Goal: Transaction & Acquisition: Book appointment/travel/reservation

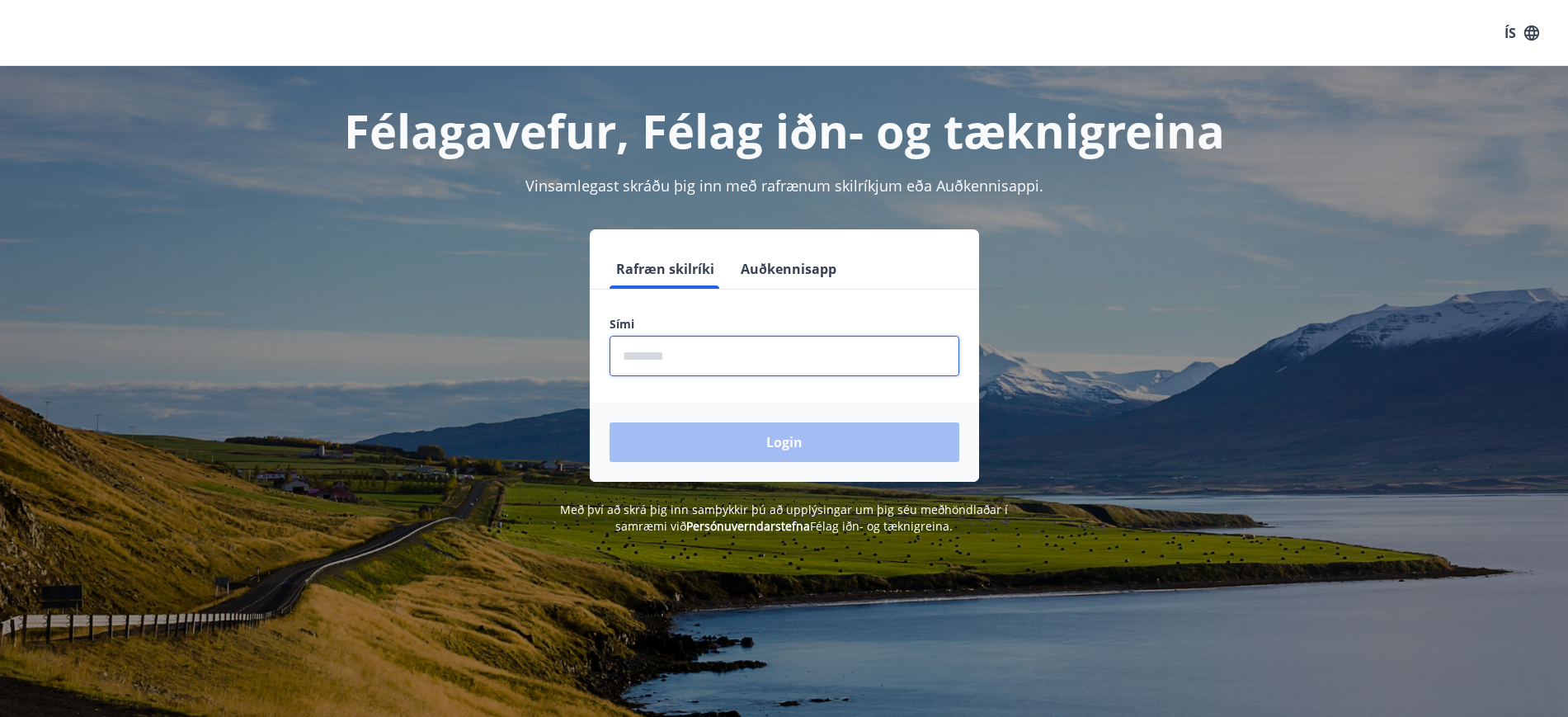
click at [625, 358] on input "phone" at bounding box center [784, 356] width 350 height 40
type input "********"
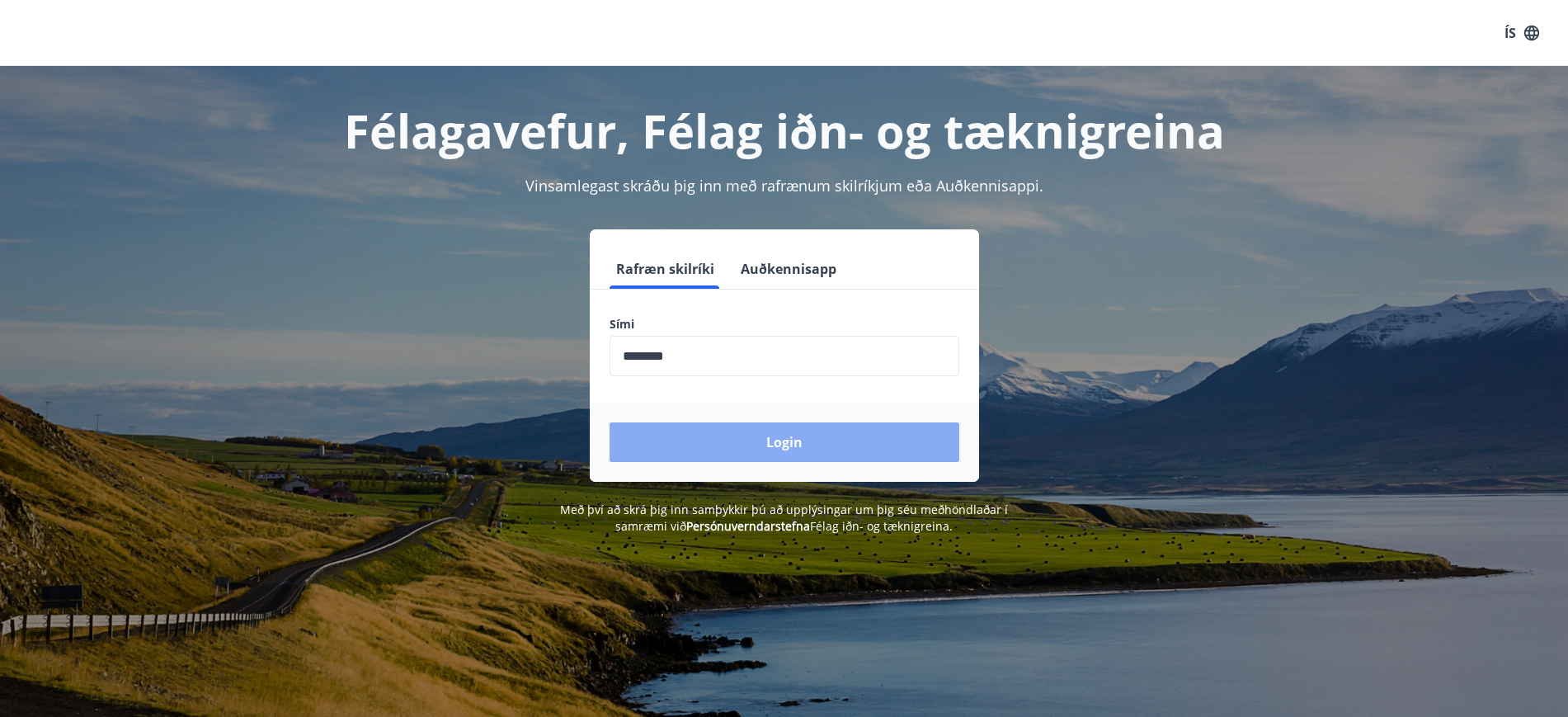
click at [746, 447] on button "Login" at bounding box center [784, 442] width 350 height 39
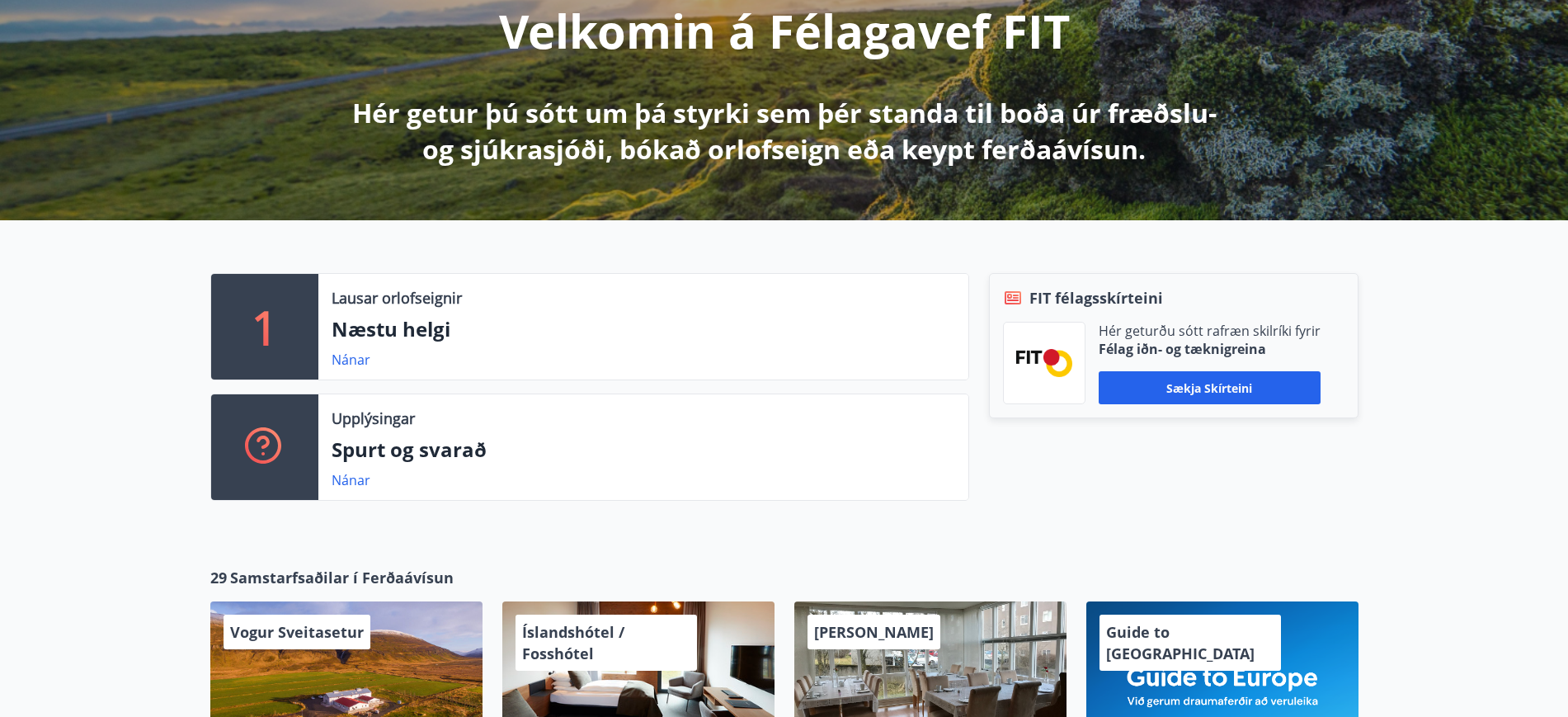
scroll to position [248, 0]
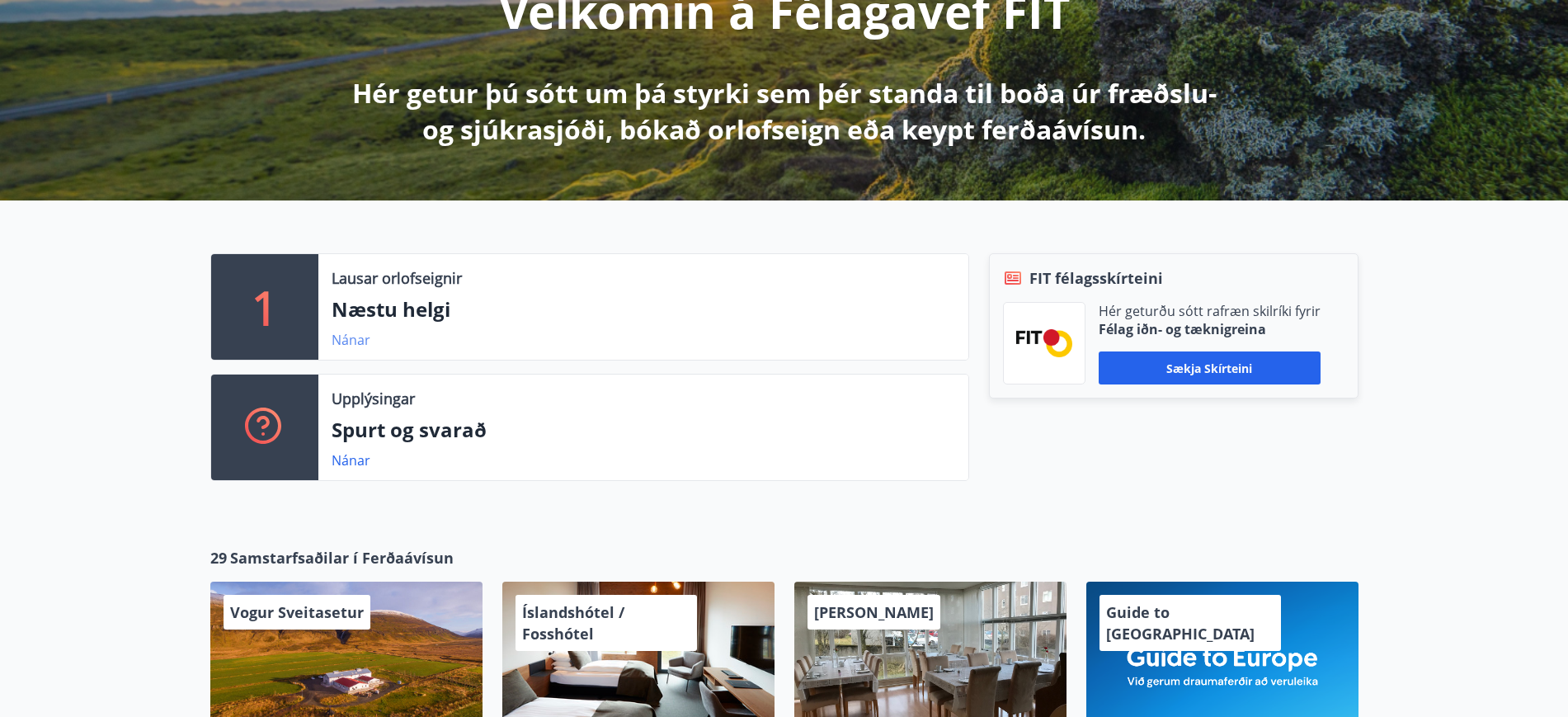
click at [348, 339] on link "Nánar" at bounding box center [351, 340] width 38 height 18
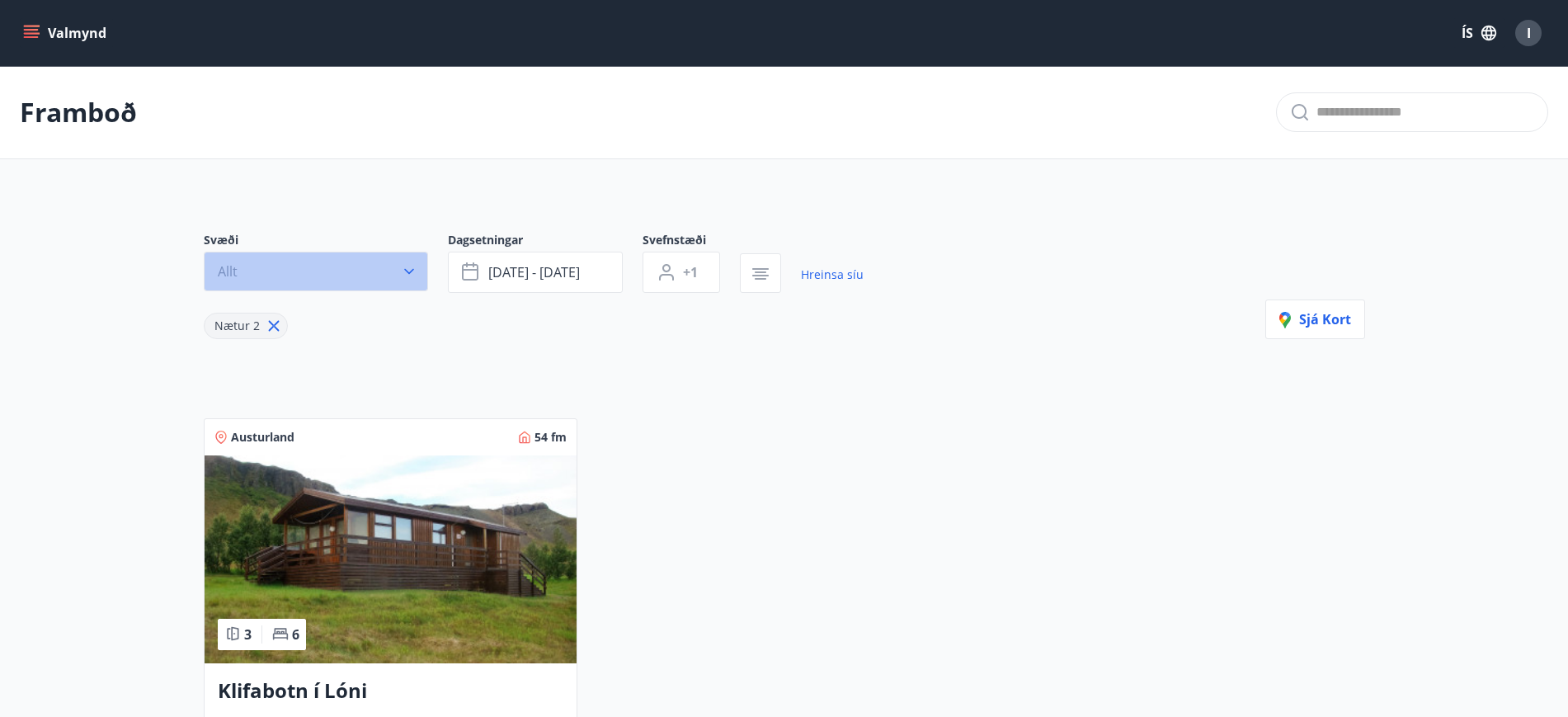
click at [410, 274] on icon "button" at bounding box center [409, 271] width 17 height 17
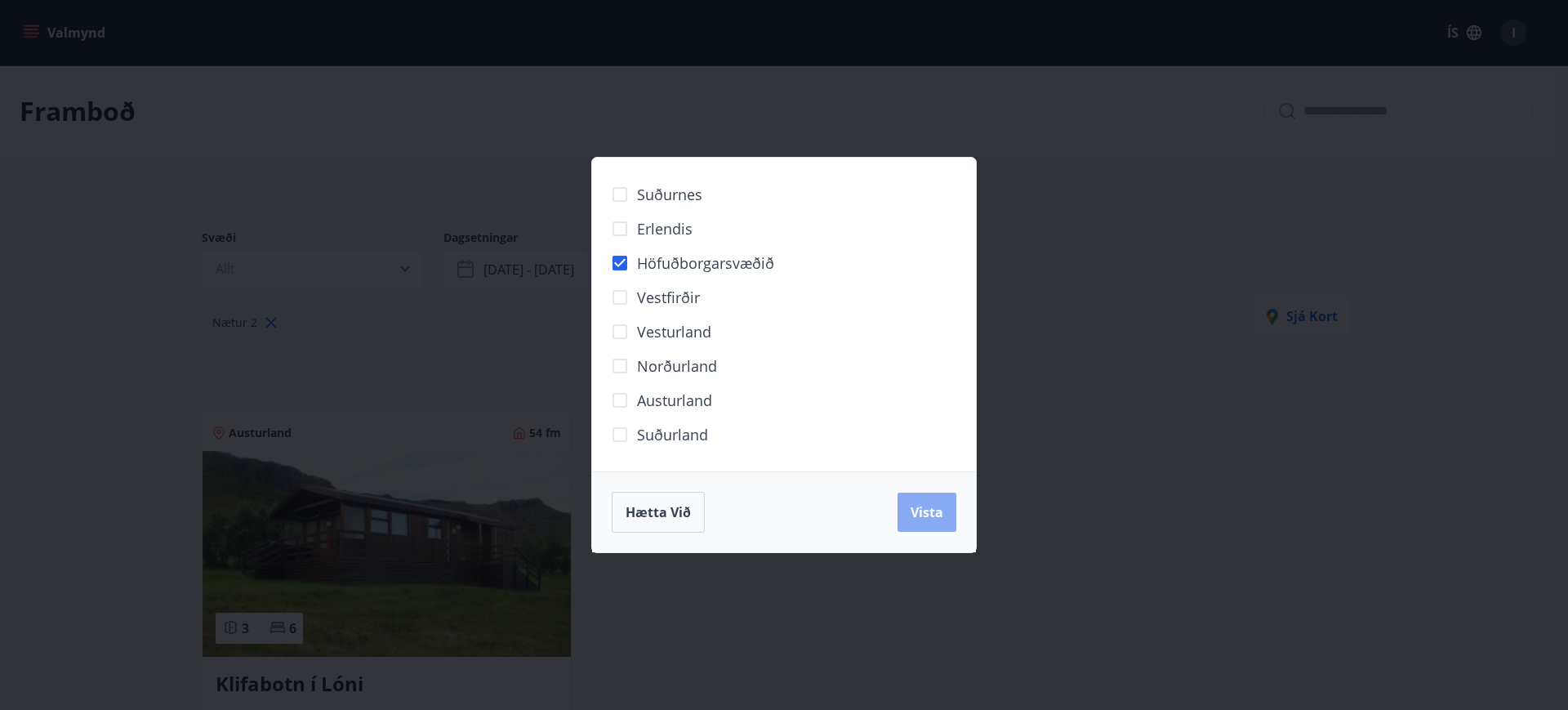
click at [932, 514] on span "Vista" at bounding box center [927, 512] width 33 height 18
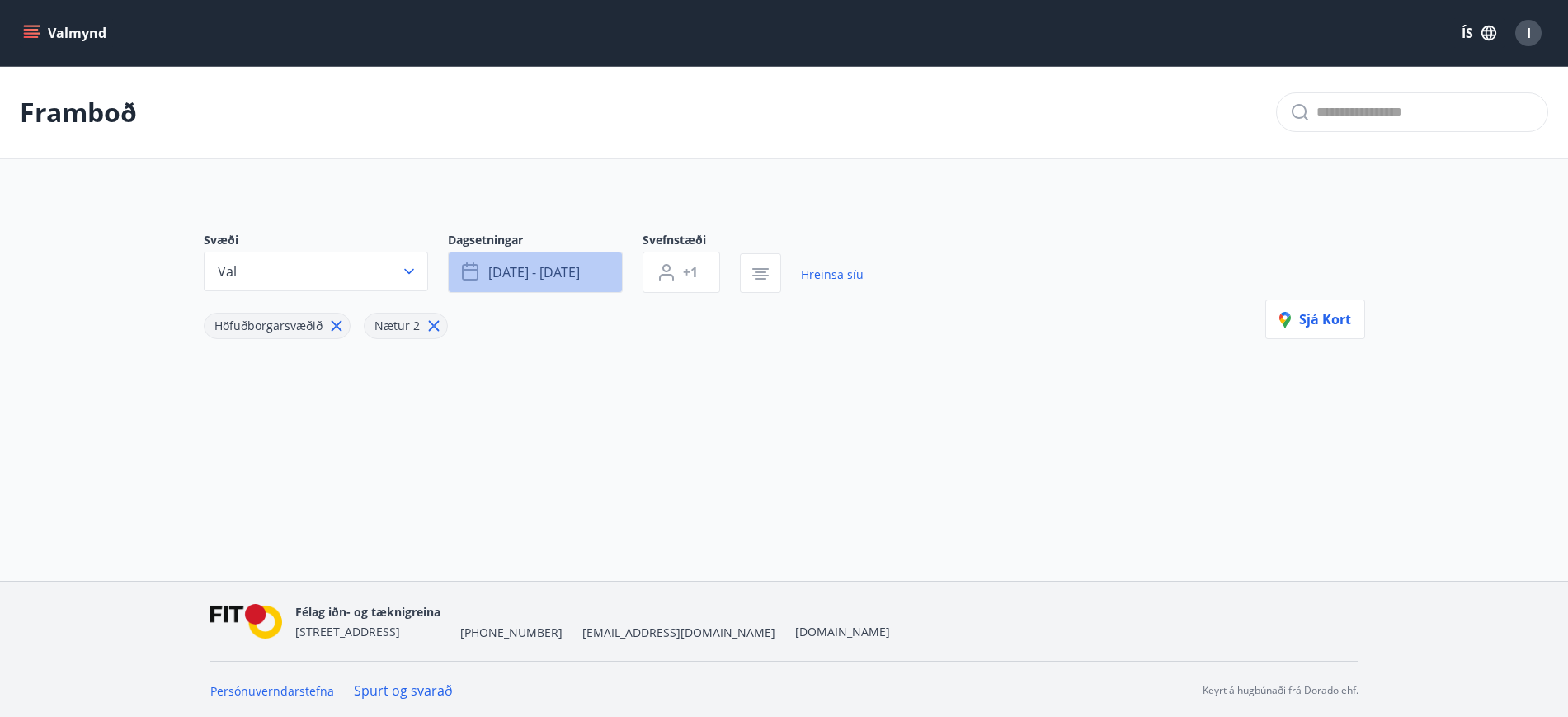
click at [470, 277] on icon "button" at bounding box center [472, 272] width 20 height 20
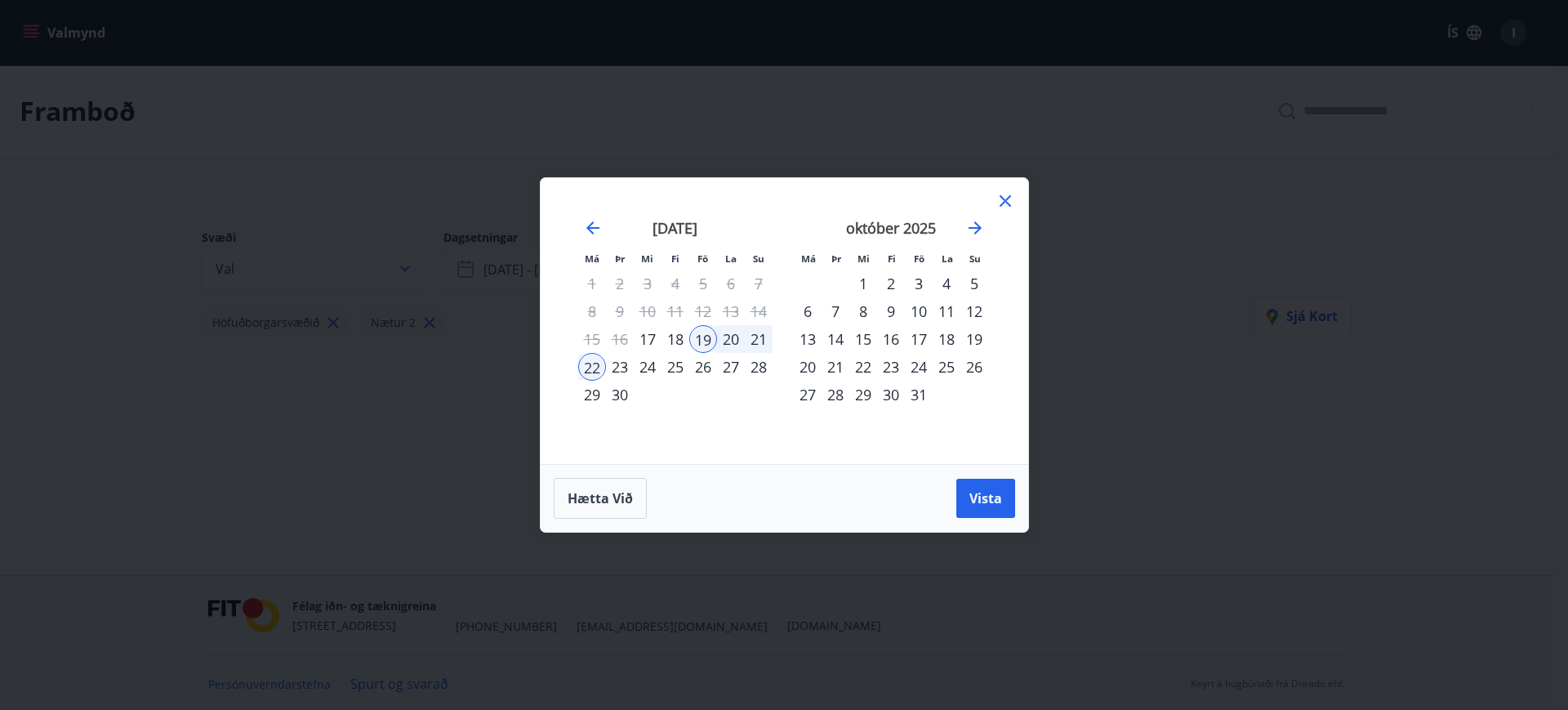
click at [710, 344] on div "19" at bounding box center [703, 338] width 28 height 28
click at [593, 370] on div "22" at bounding box center [591, 367] width 28 height 28
click at [980, 502] on span "Vista" at bounding box center [986, 498] width 33 height 18
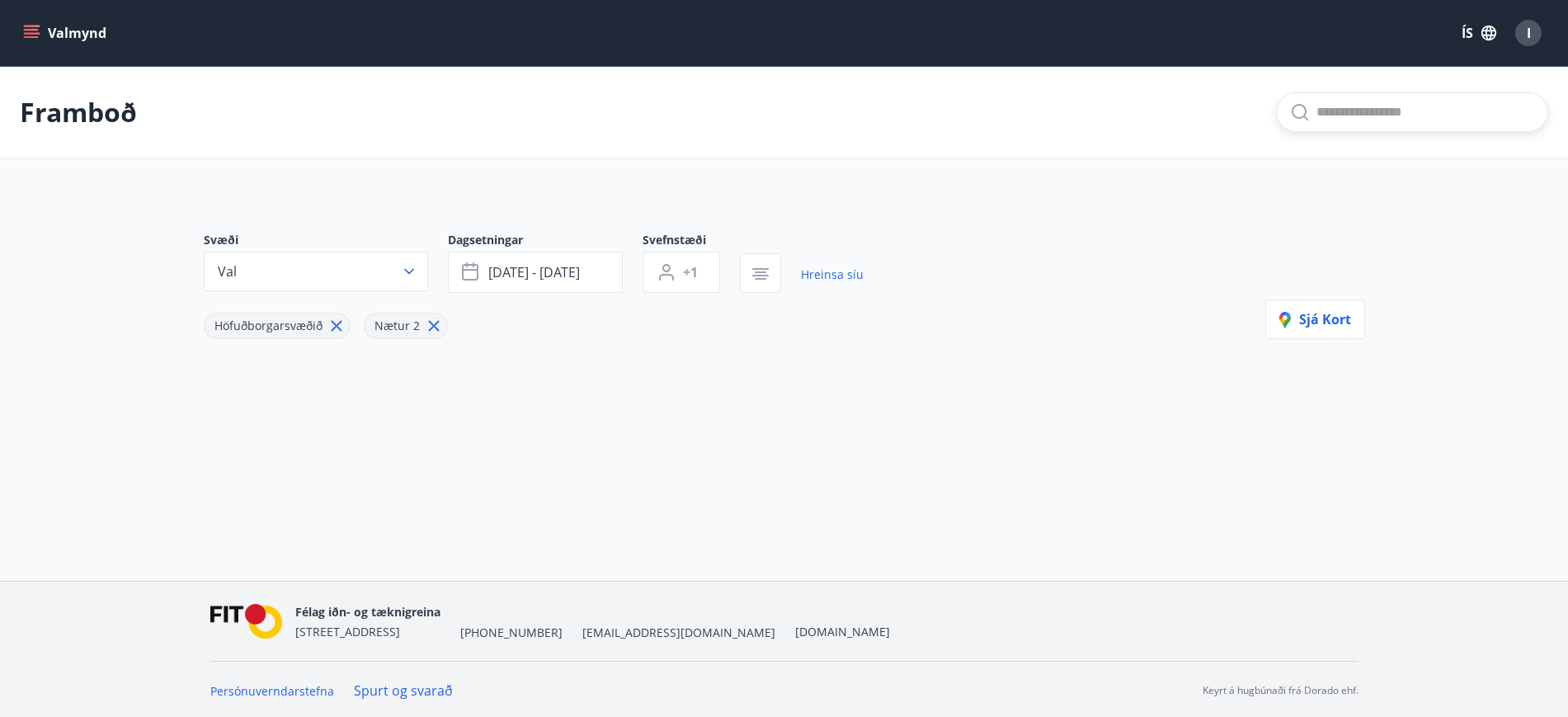
click at [1346, 115] on input "text" at bounding box center [1426, 112] width 218 height 27
click at [410, 270] on icon "button" at bounding box center [409, 271] width 17 height 17
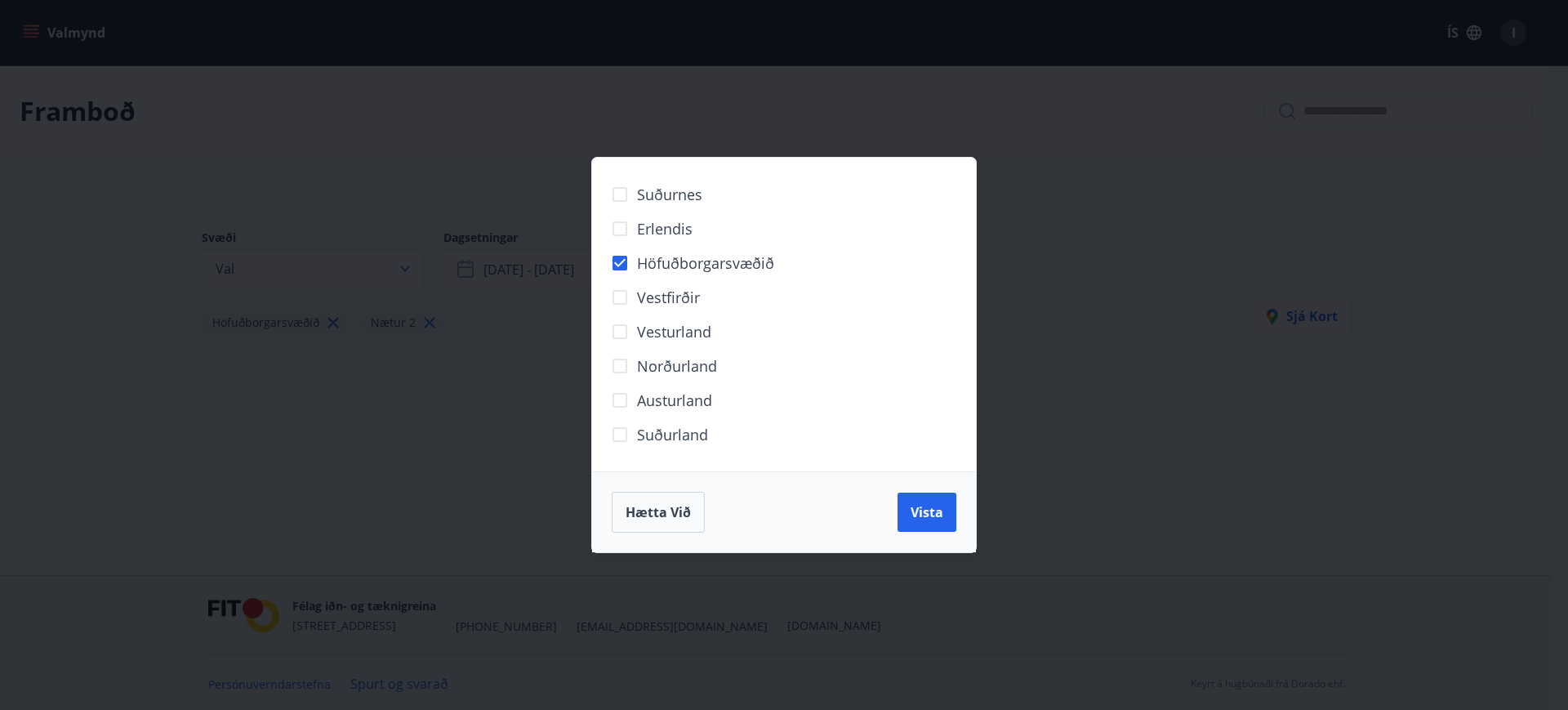
click at [1028, 557] on div "Suðurnes Erlendis Höfuðborgarsvæðið [GEOGRAPHIC_DATA] [GEOGRAPHIC_DATA] [GEOGRA…" at bounding box center [784, 355] width 1568 height 710
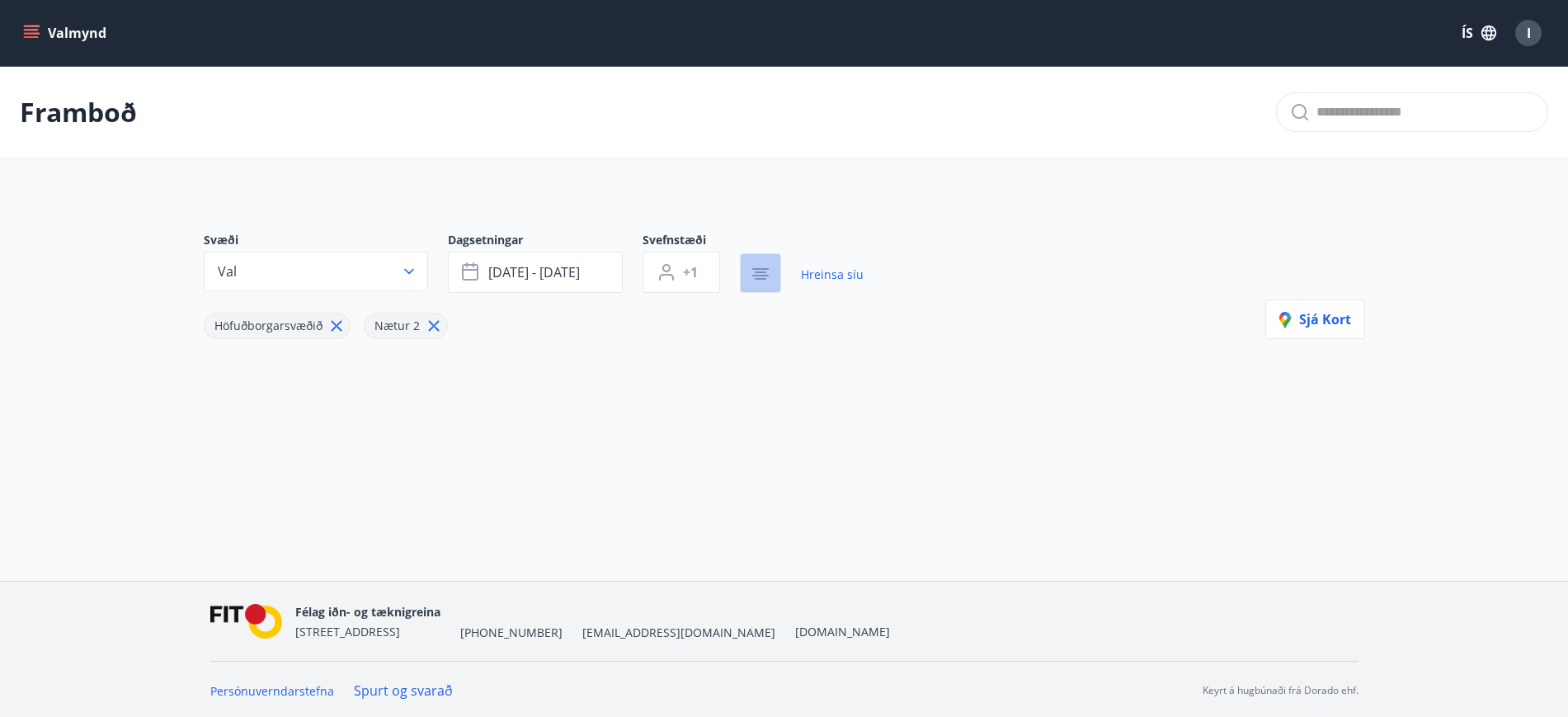
click at [760, 277] on icon "button" at bounding box center [760, 274] width 20 height 20
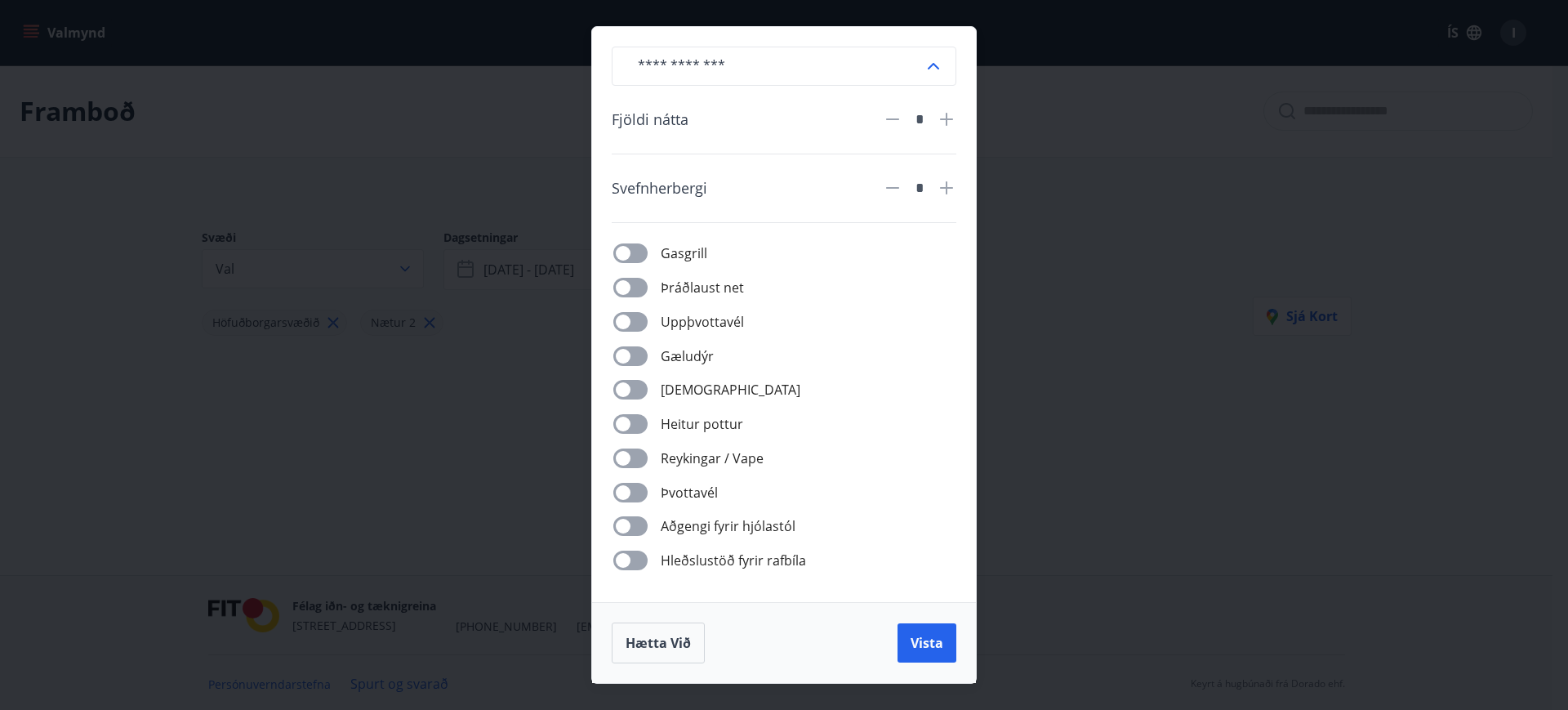
click at [944, 123] on icon at bounding box center [946, 120] width 19 height 19
type input "*"
click at [944, 187] on icon at bounding box center [945, 187] width 13 height 13
type input "*"
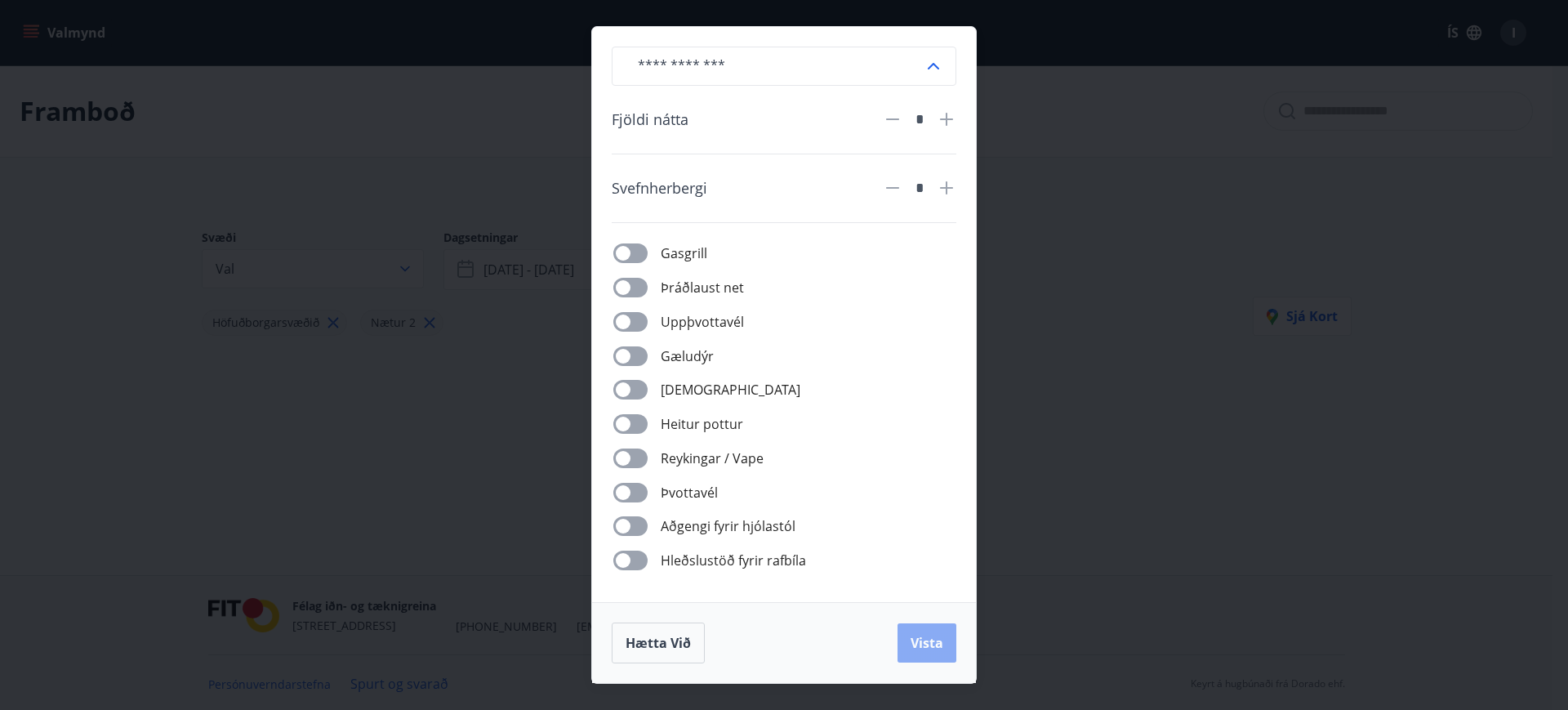
click at [923, 644] on span "Vista" at bounding box center [927, 643] width 33 height 18
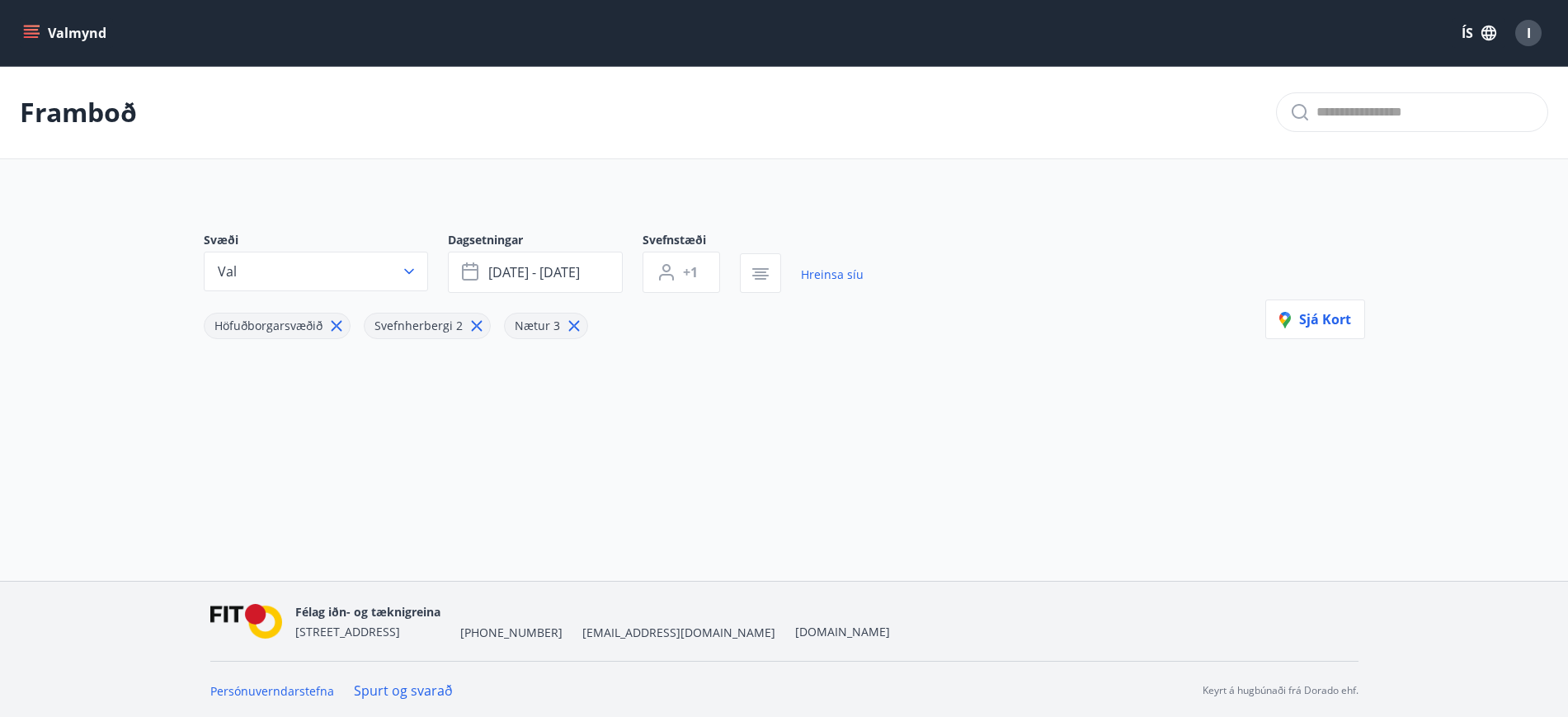
click at [442, 436] on div "Framboð Svæði Val Dagsetningar [DATE] - [DATE] Svefnstæði +1 Hreinsa síu Höfuðb…" at bounding box center [784, 281] width 1568 height 431
click at [33, 33] on icon "menu" at bounding box center [31, 32] width 17 height 17
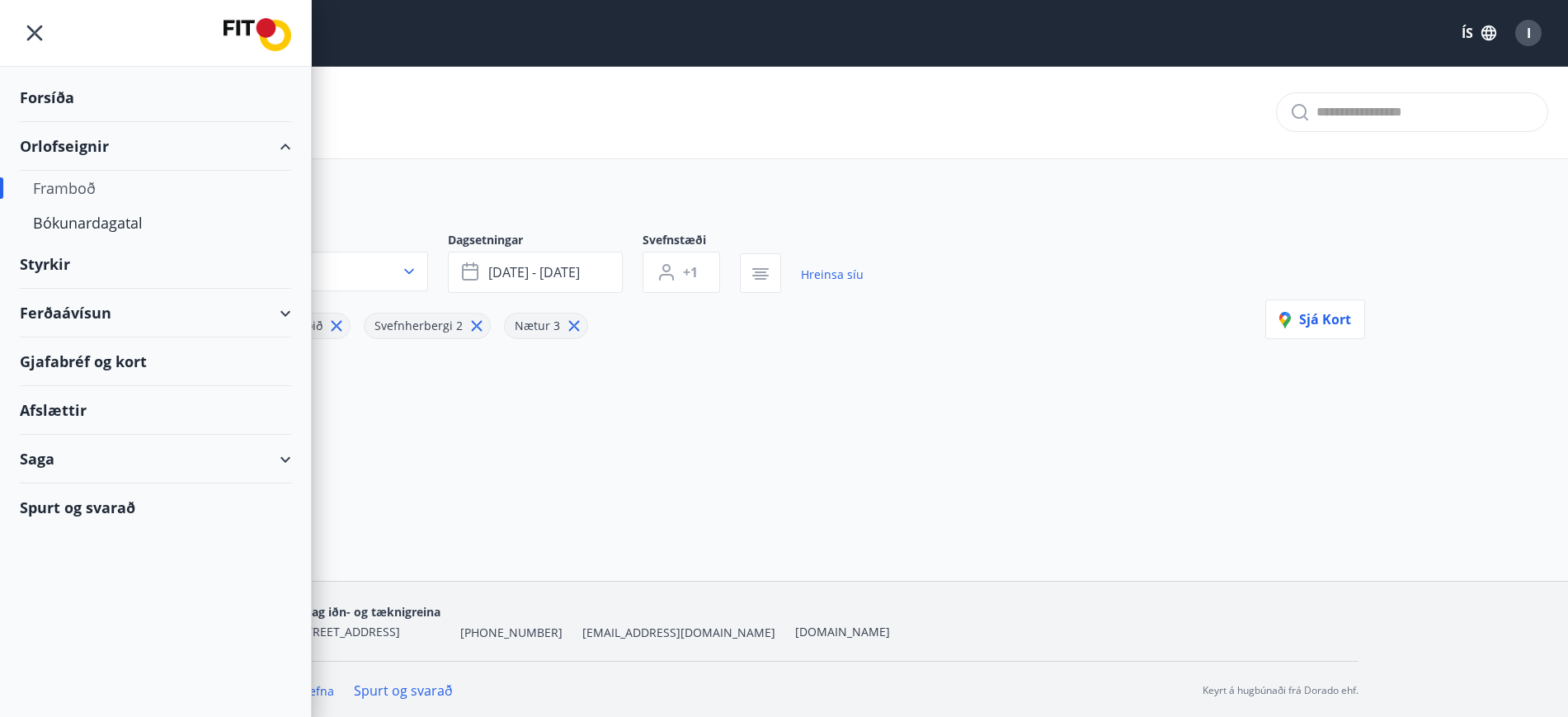
click at [56, 190] on div "Framboð" at bounding box center [155, 188] width 245 height 34
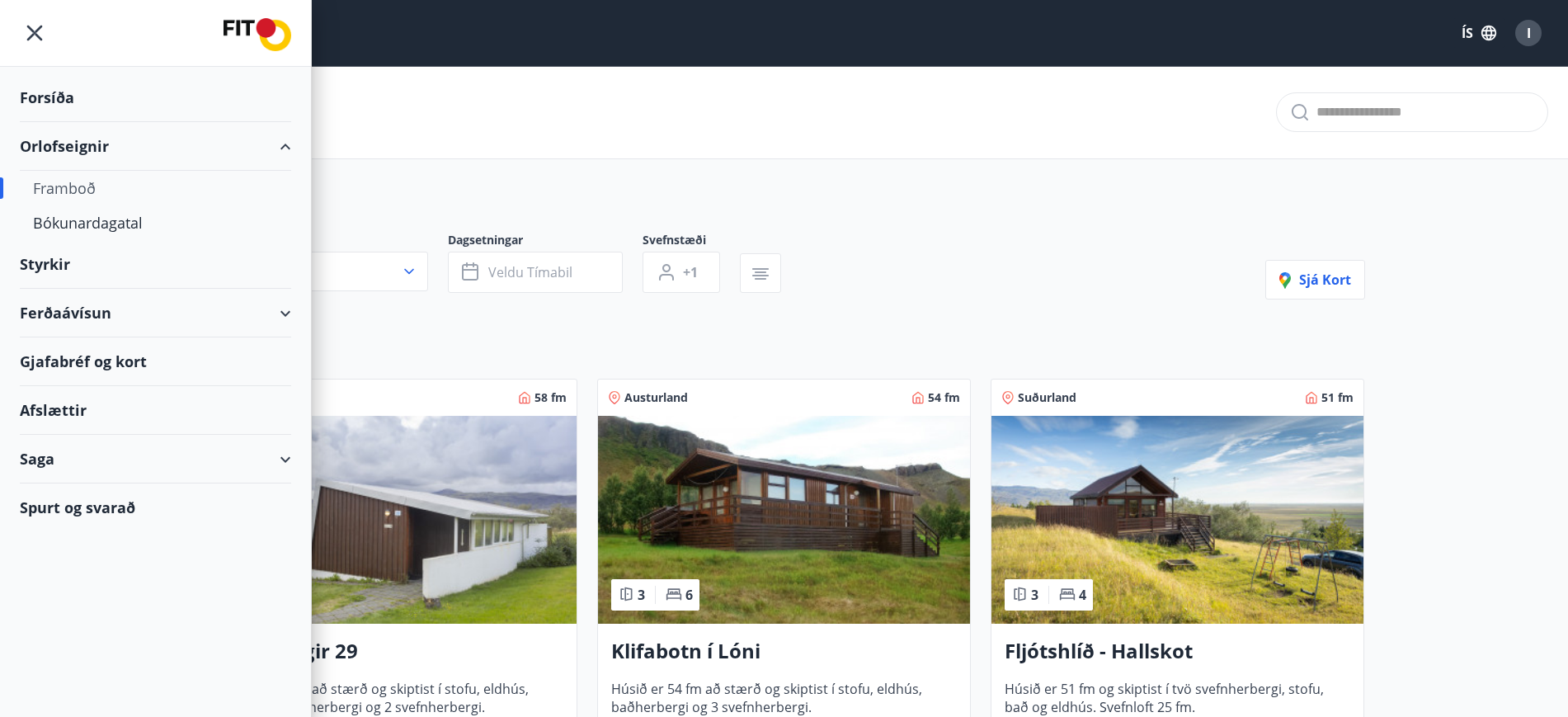
type input "*"
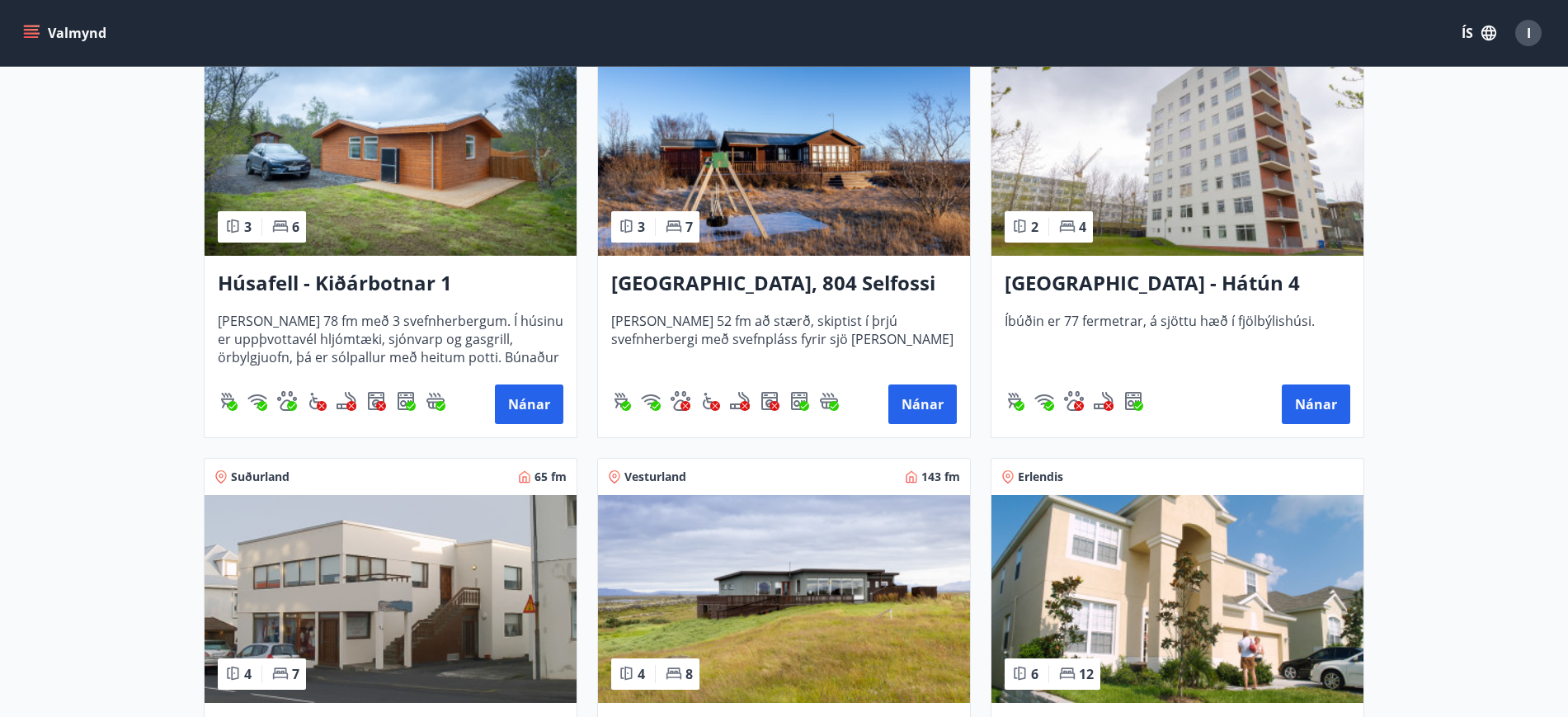
scroll to position [1300, 0]
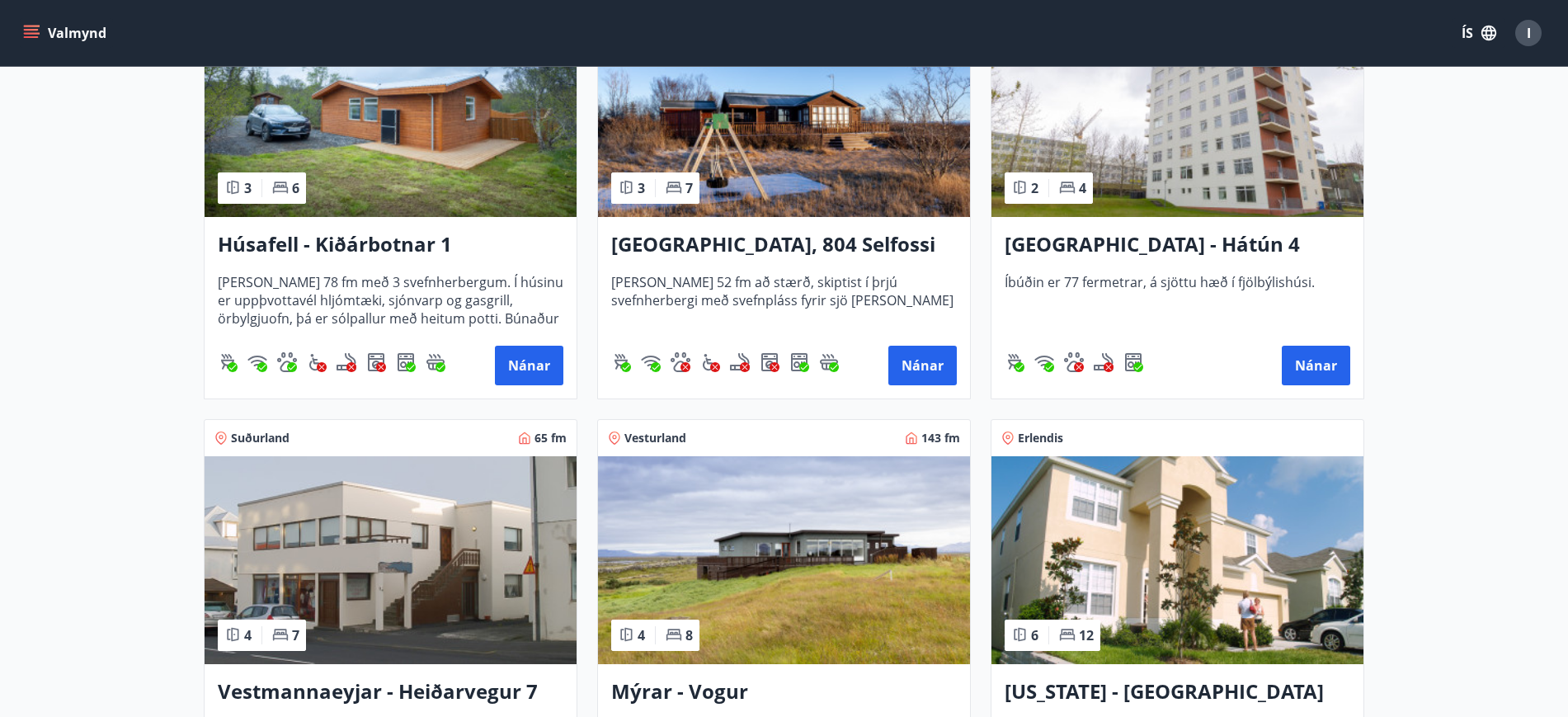
click at [1212, 131] on img at bounding box center [1177, 113] width 372 height 208
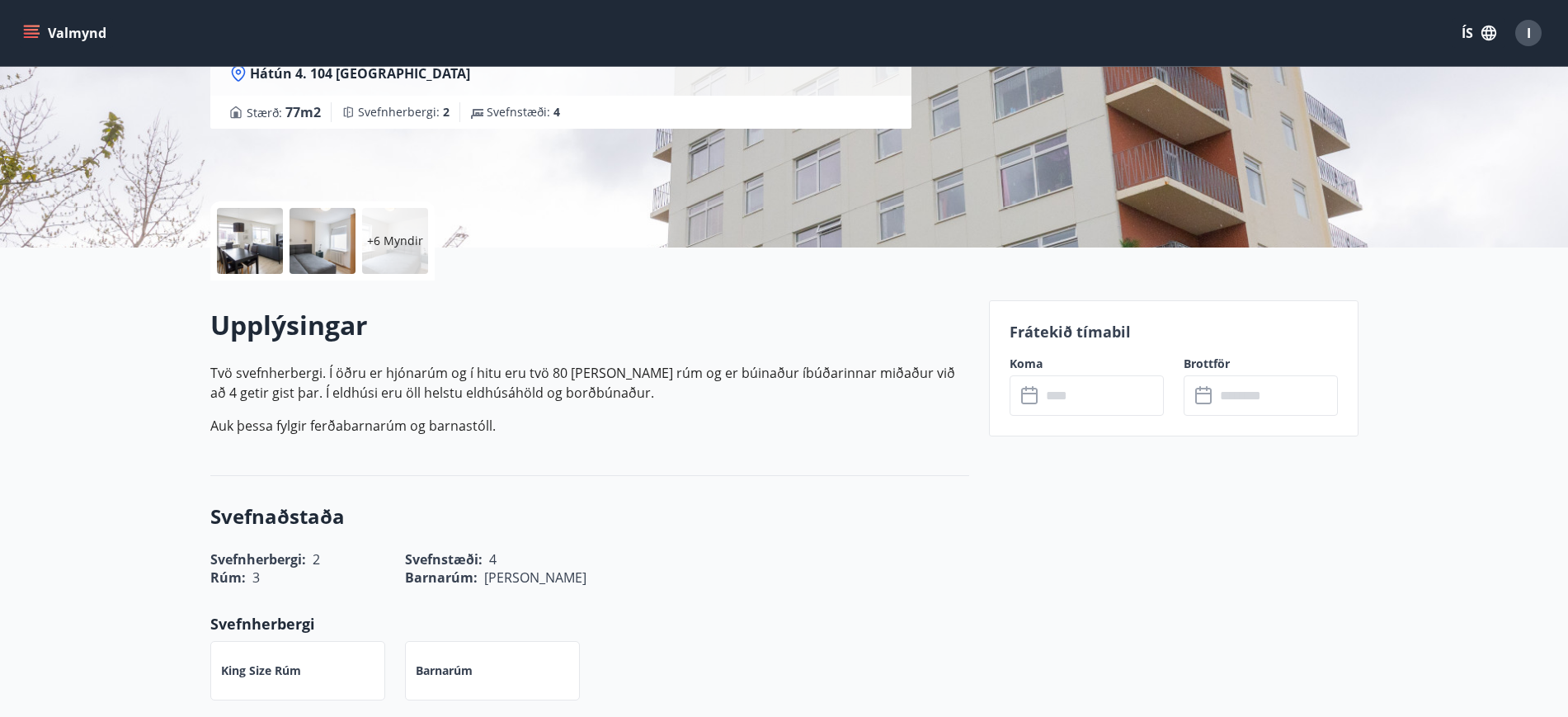
scroll to position [303, 0]
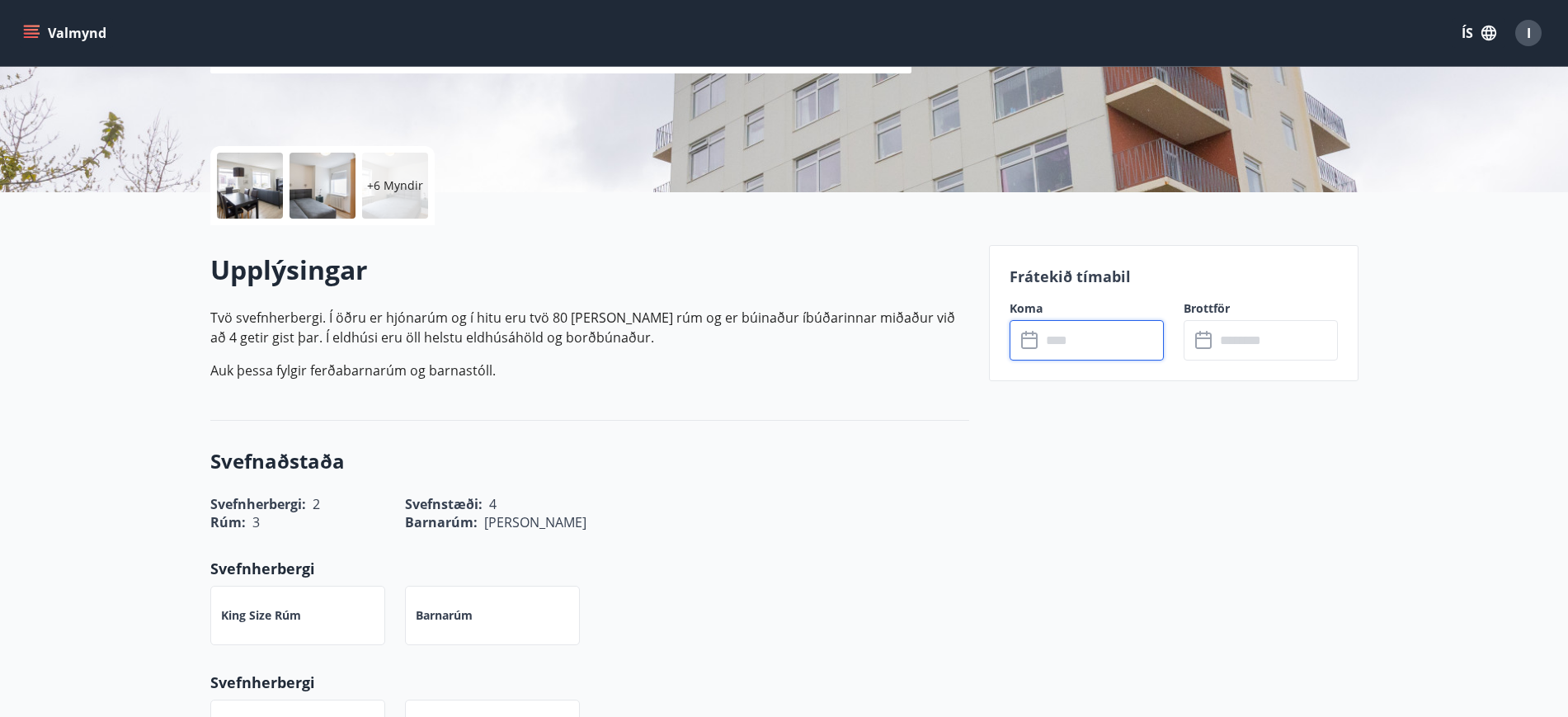
click at [1042, 337] on input "text" at bounding box center [1102, 340] width 123 height 40
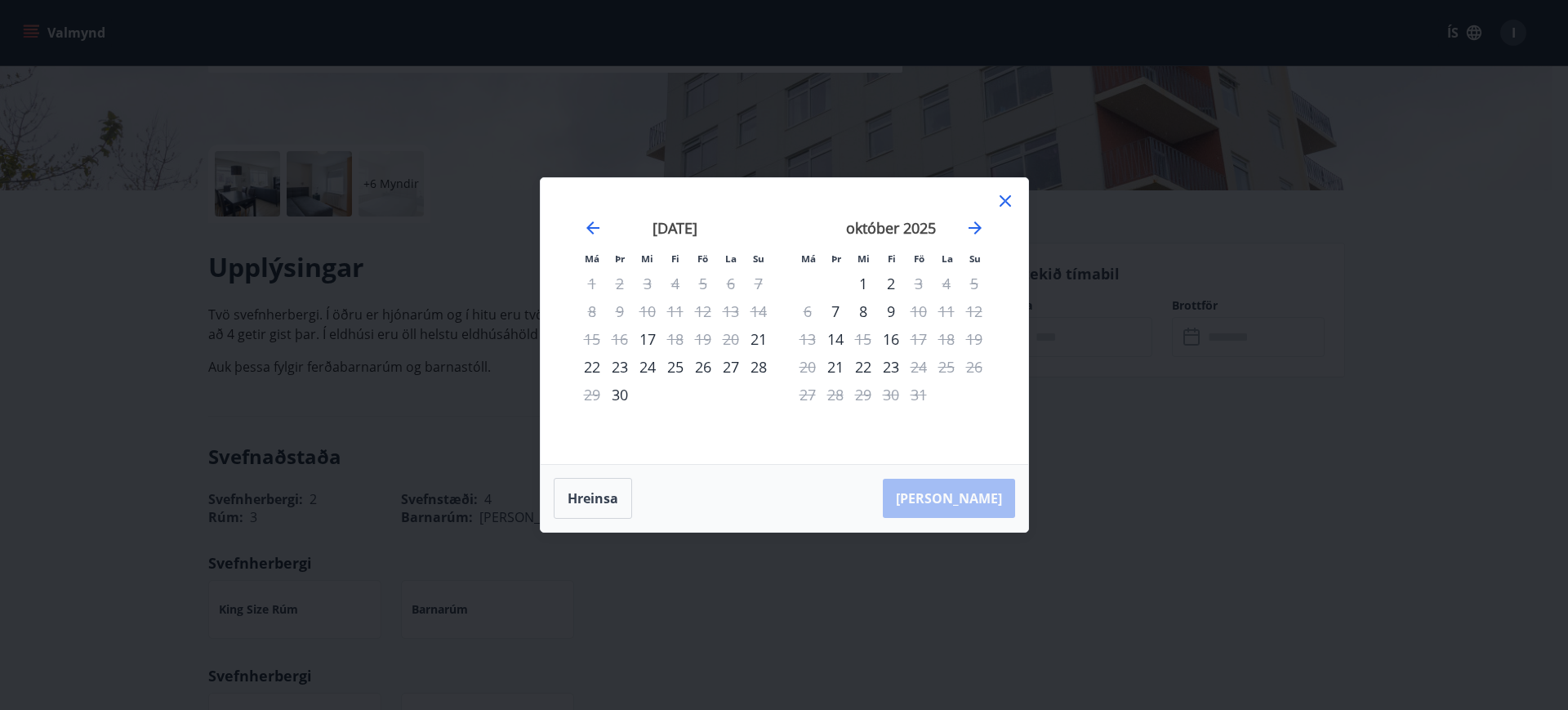
click at [1006, 200] on icon at bounding box center [1005, 201] width 3 height 3
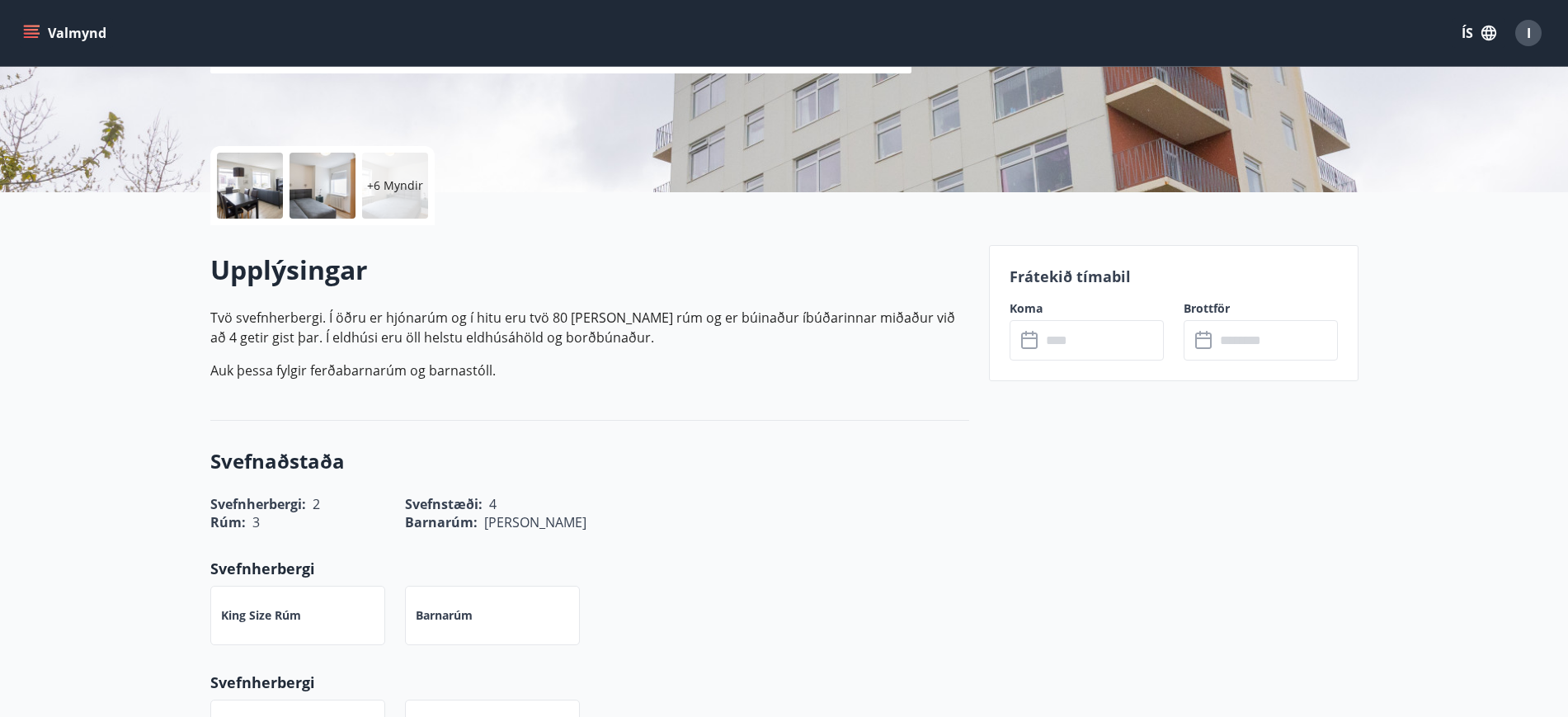
click at [30, 32] on icon "menu" at bounding box center [32, 33] width 18 height 2
click at [845, 493] on div "Rúm : 3 Barnarúm : [PERSON_NAME]" at bounding box center [580, 512] width 779 height 38
click at [33, 34] on icon "menu" at bounding box center [31, 32] width 17 height 17
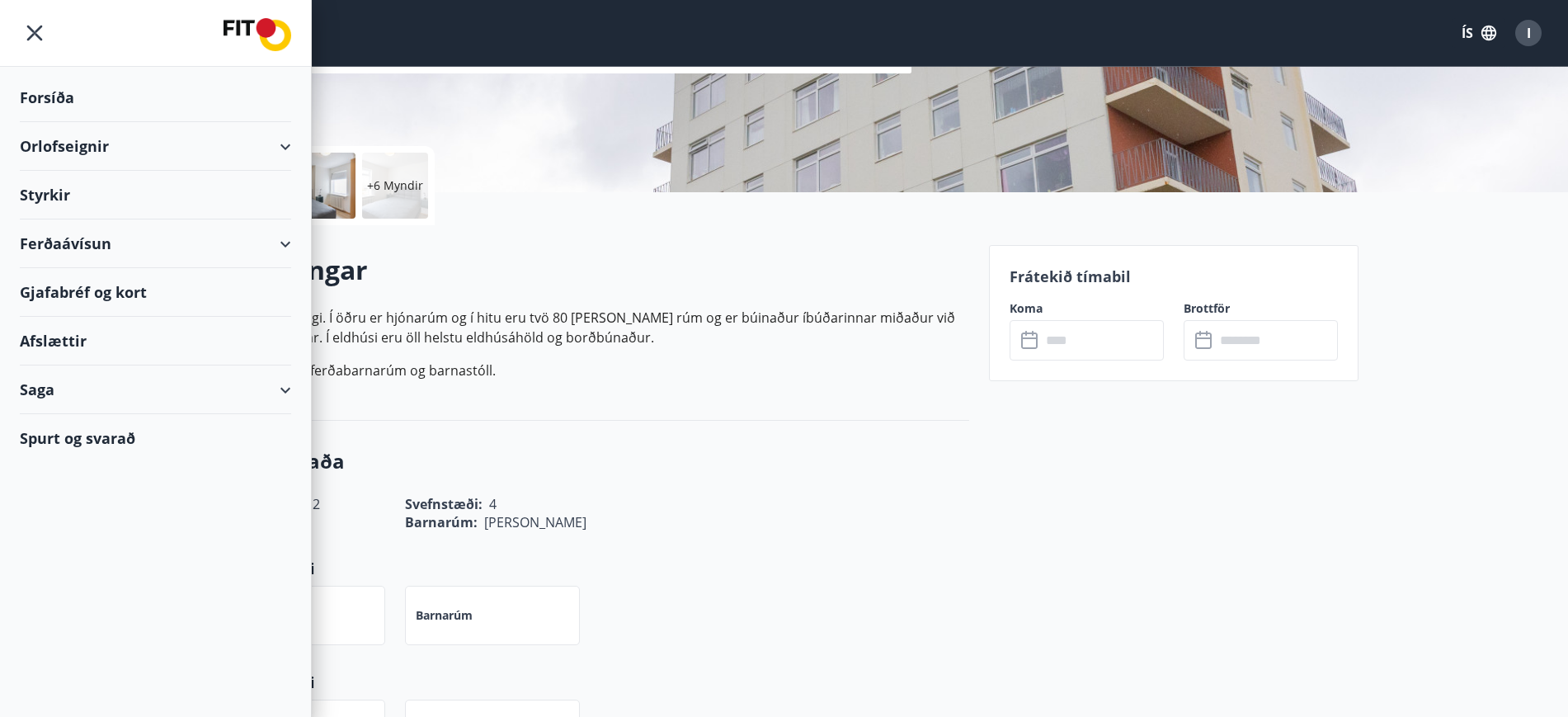
click at [288, 148] on div "Orlofseignir" at bounding box center [155, 146] width 271 height 49
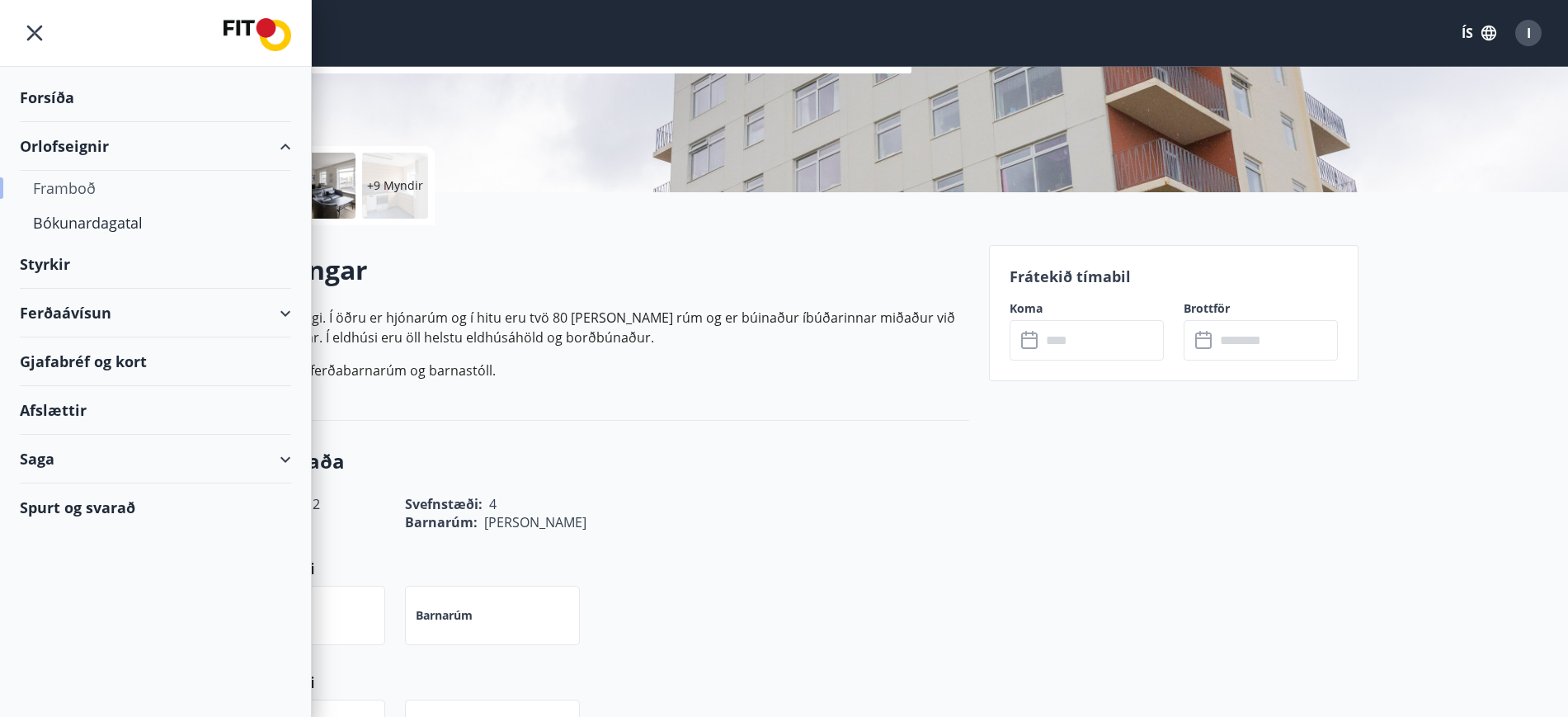
click at [64, 189] on div "Framboð" at bounding box center [155, 188] width 245 height 34
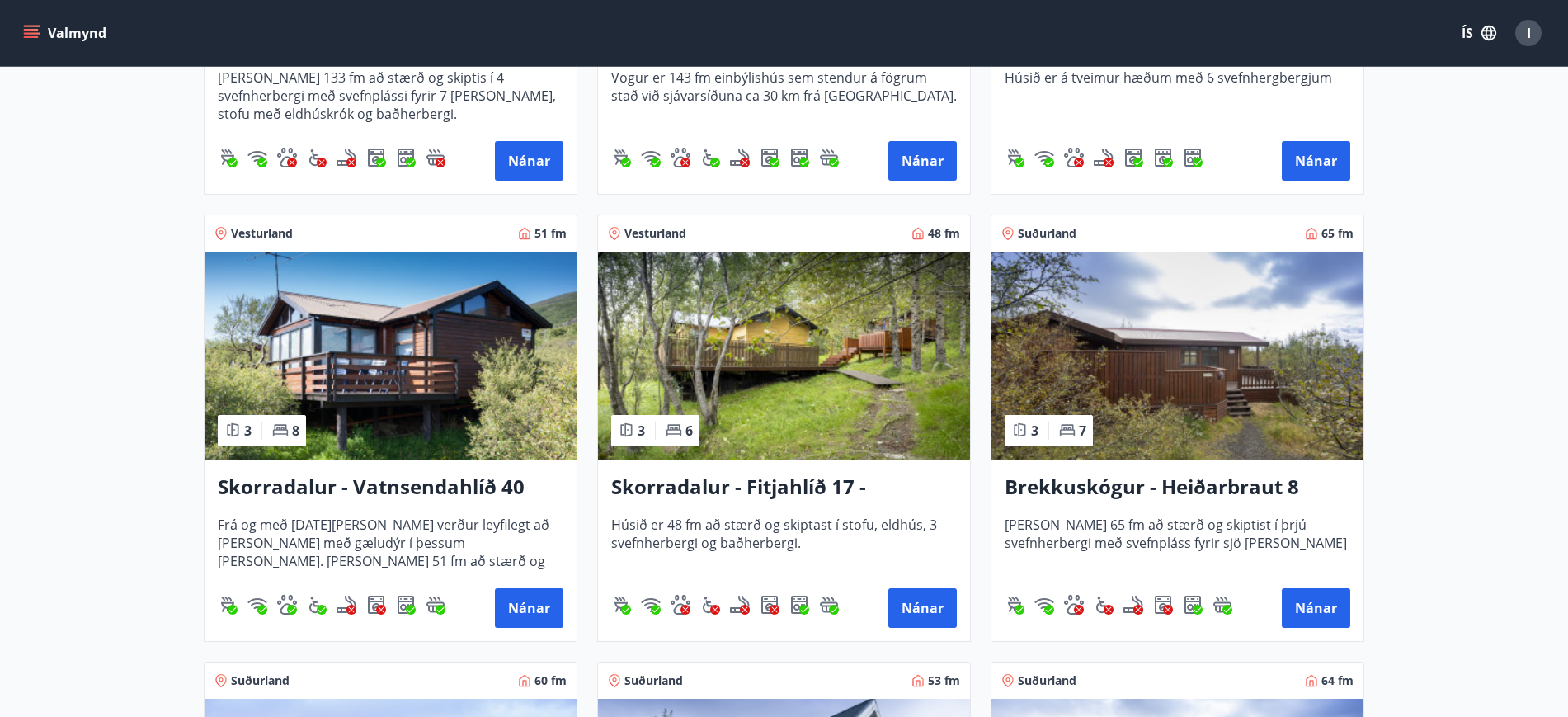
scroll to position [1993, 0]
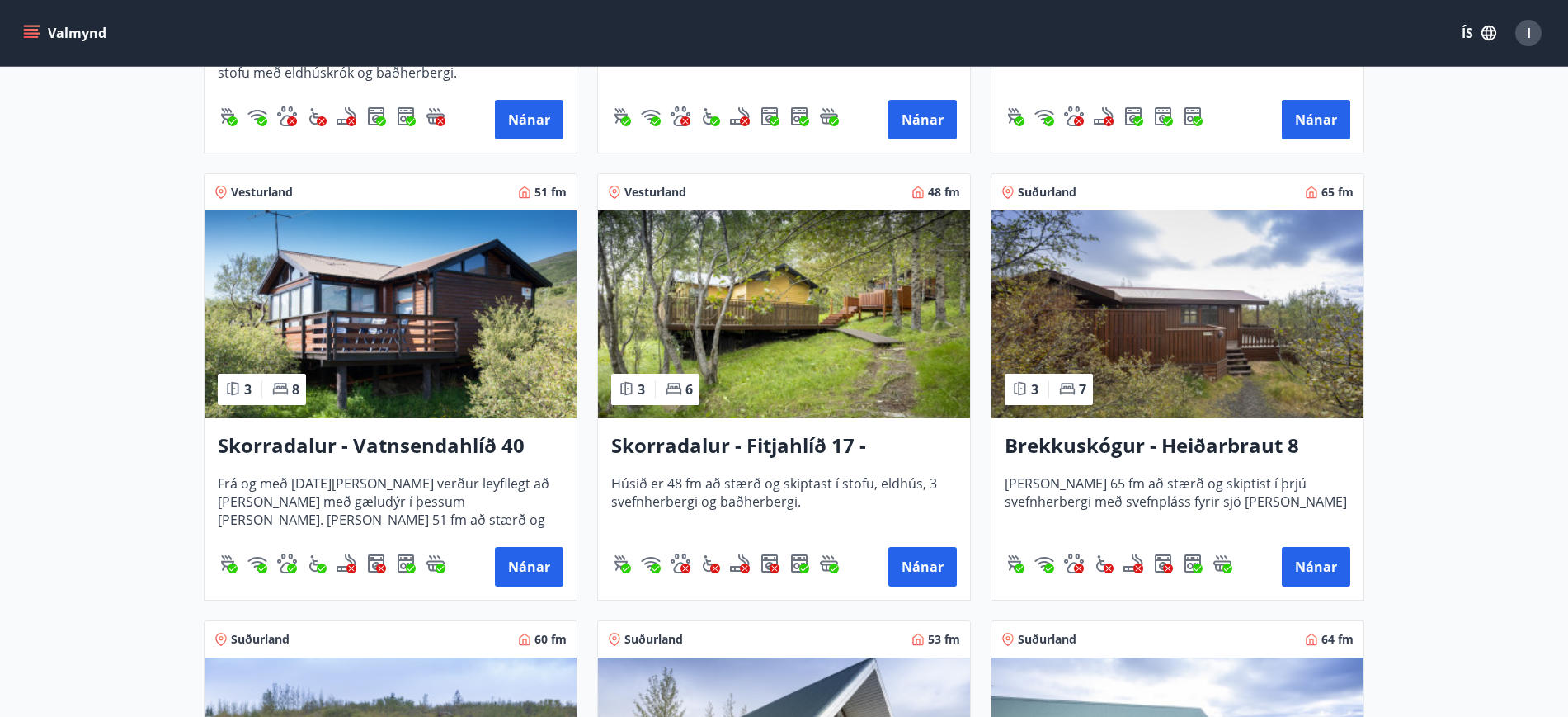
click at [364, 349] on img at bounding box center [390, 314] width 372 height 208
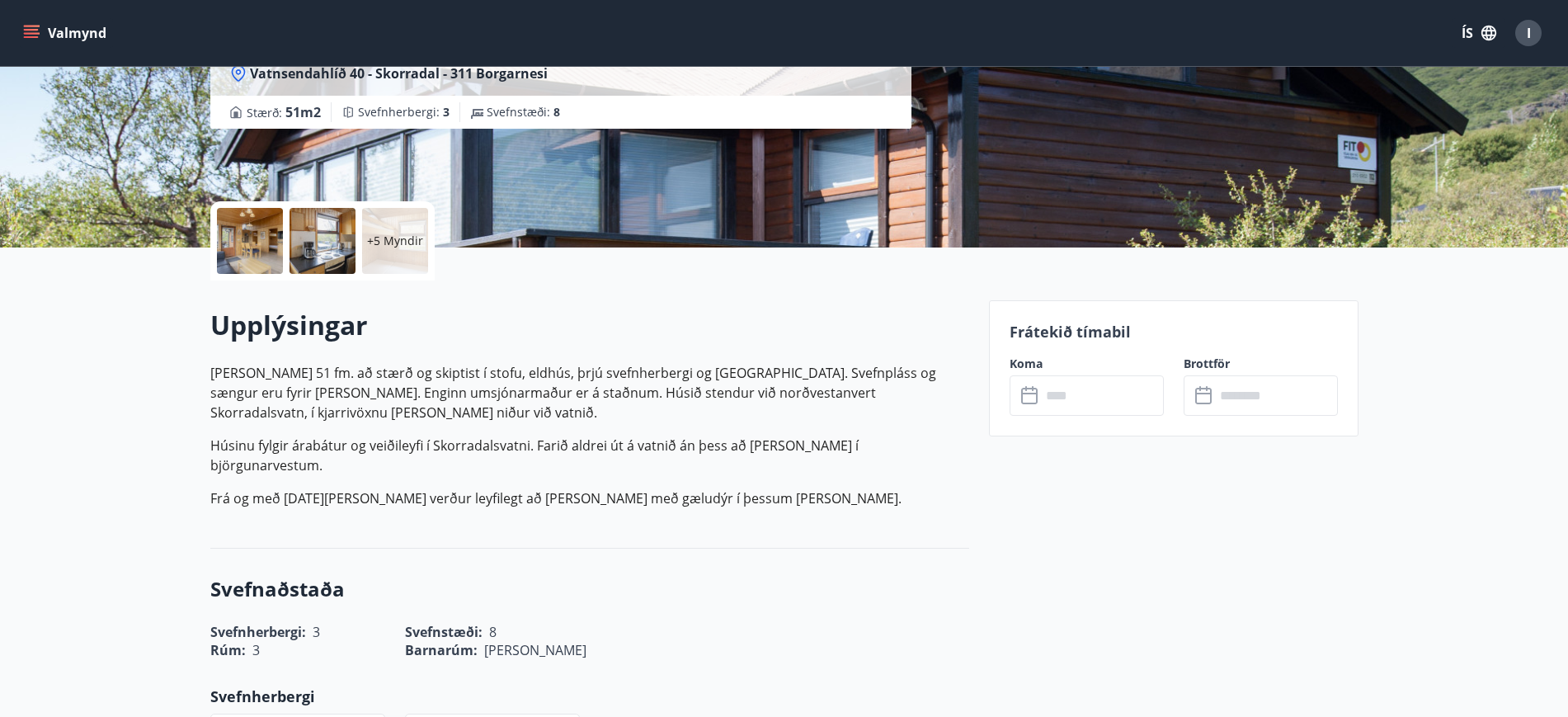
scroll to position [289, 0]
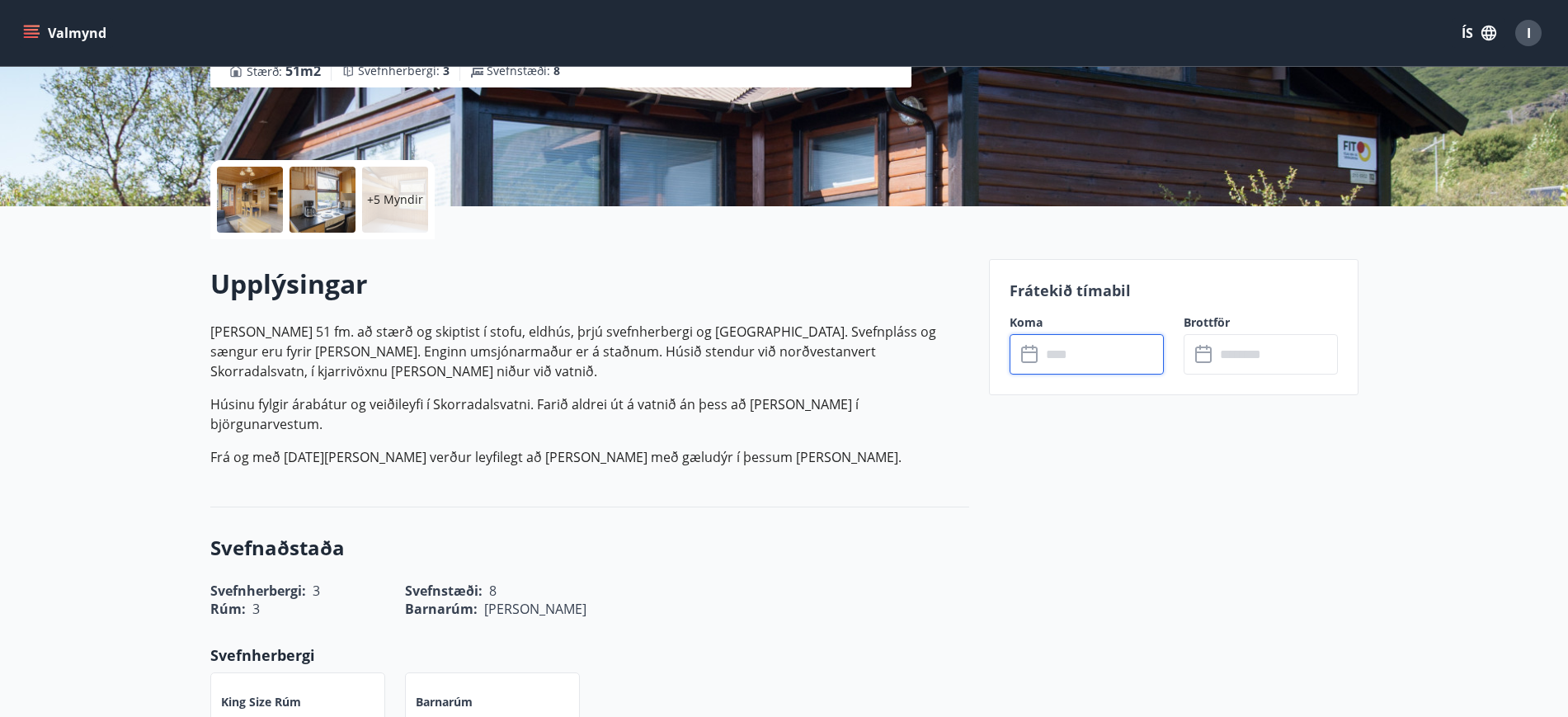
click at [1048, 348] on input "text" at bounding box center [1102, 354] width 123 height 40
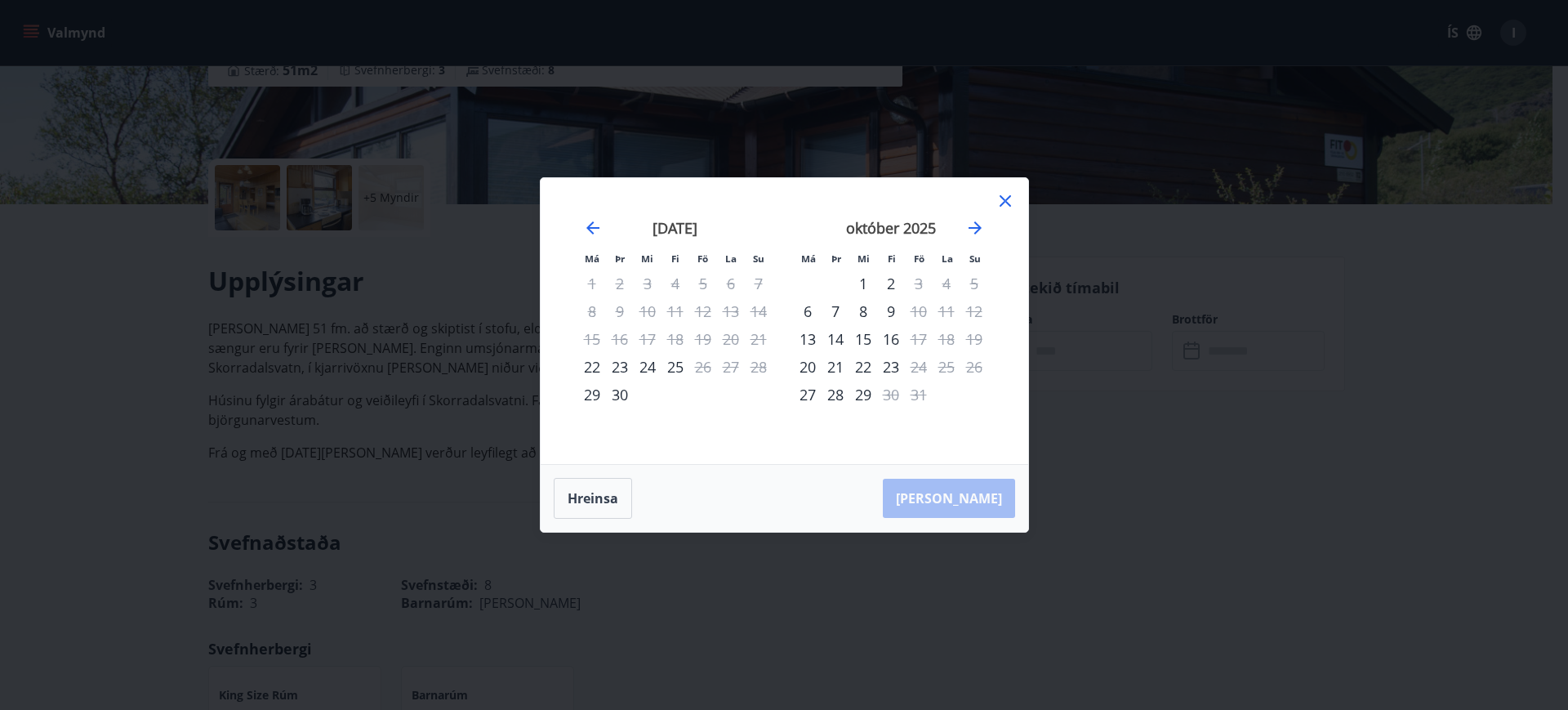
click at [1012, 195] on icon at bounding box center [1006, 200] width 19 height 19
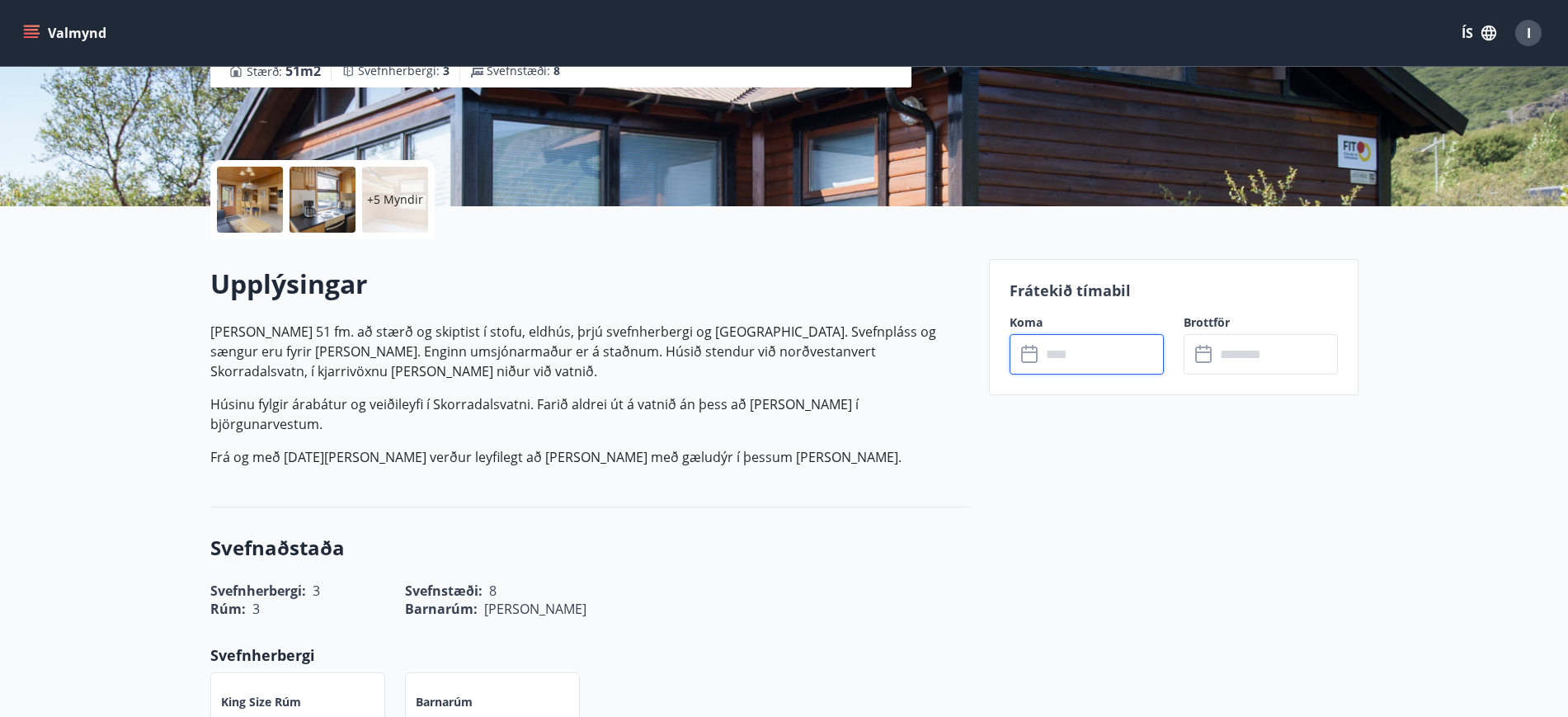
click at [1066, 361] on input "text" at bounding box center [1102, 354] width 123 height 40
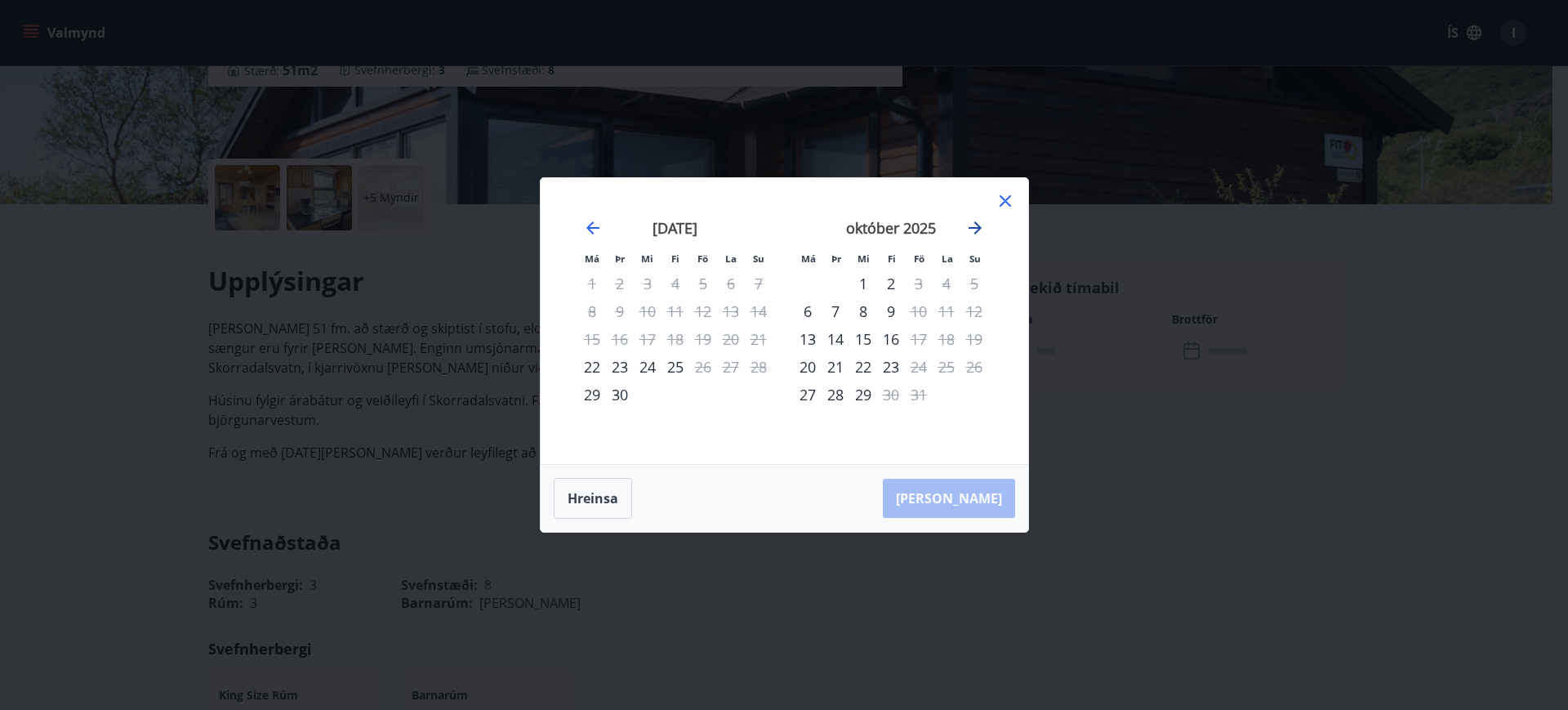
click at [970, 228] on icon "Move forward to switch to the next month." at bounding box center [975, 228] width 13 height 13
click at [971, 228] on icon "Move forward to switch to the next month." at bounding box center [975, 228] width 13 height 13
click at [975, 225] on icon "Move forward to switch to the next month." at bounding box center [975, 228] width 19 height 19
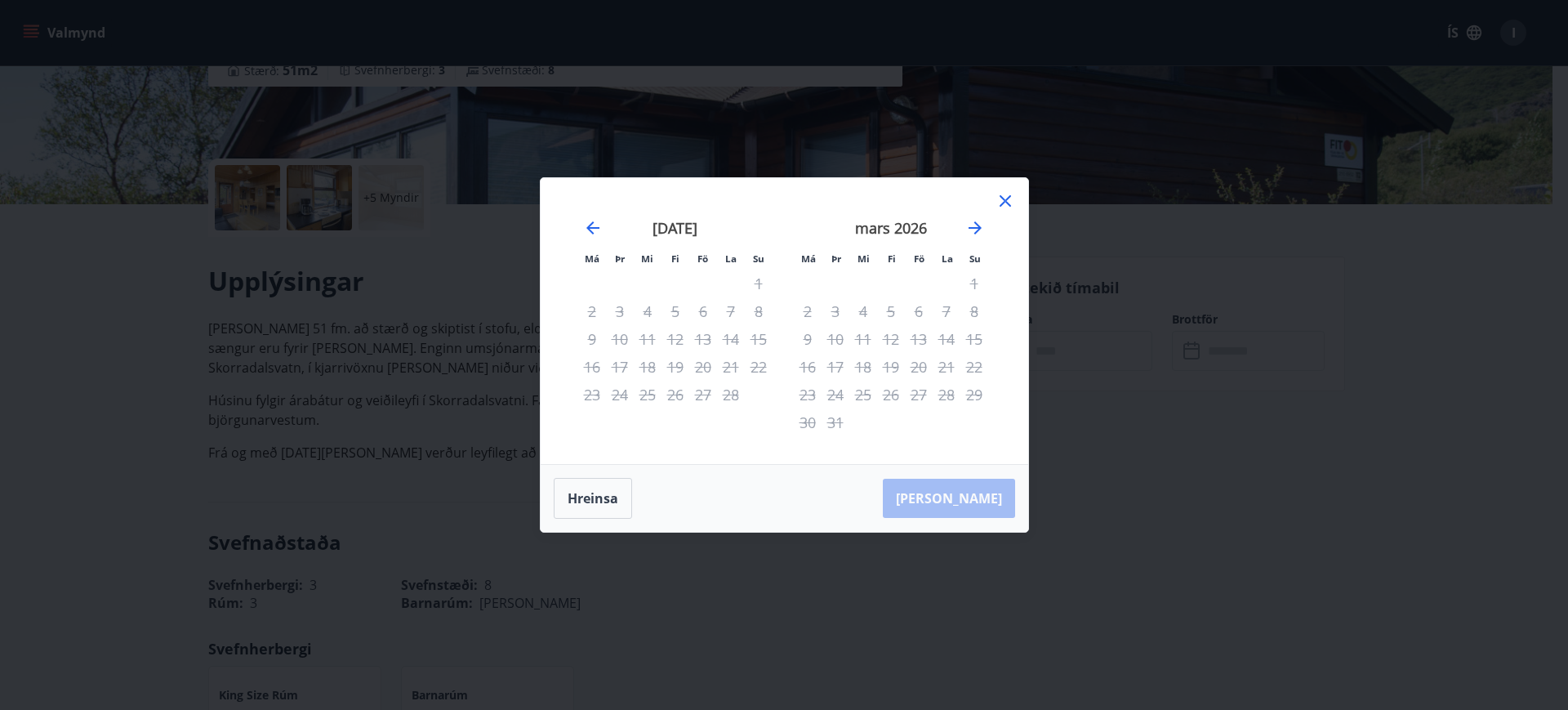
click at [1003, 200] on icon at bounding box center [1006, 200] width 19 height 19
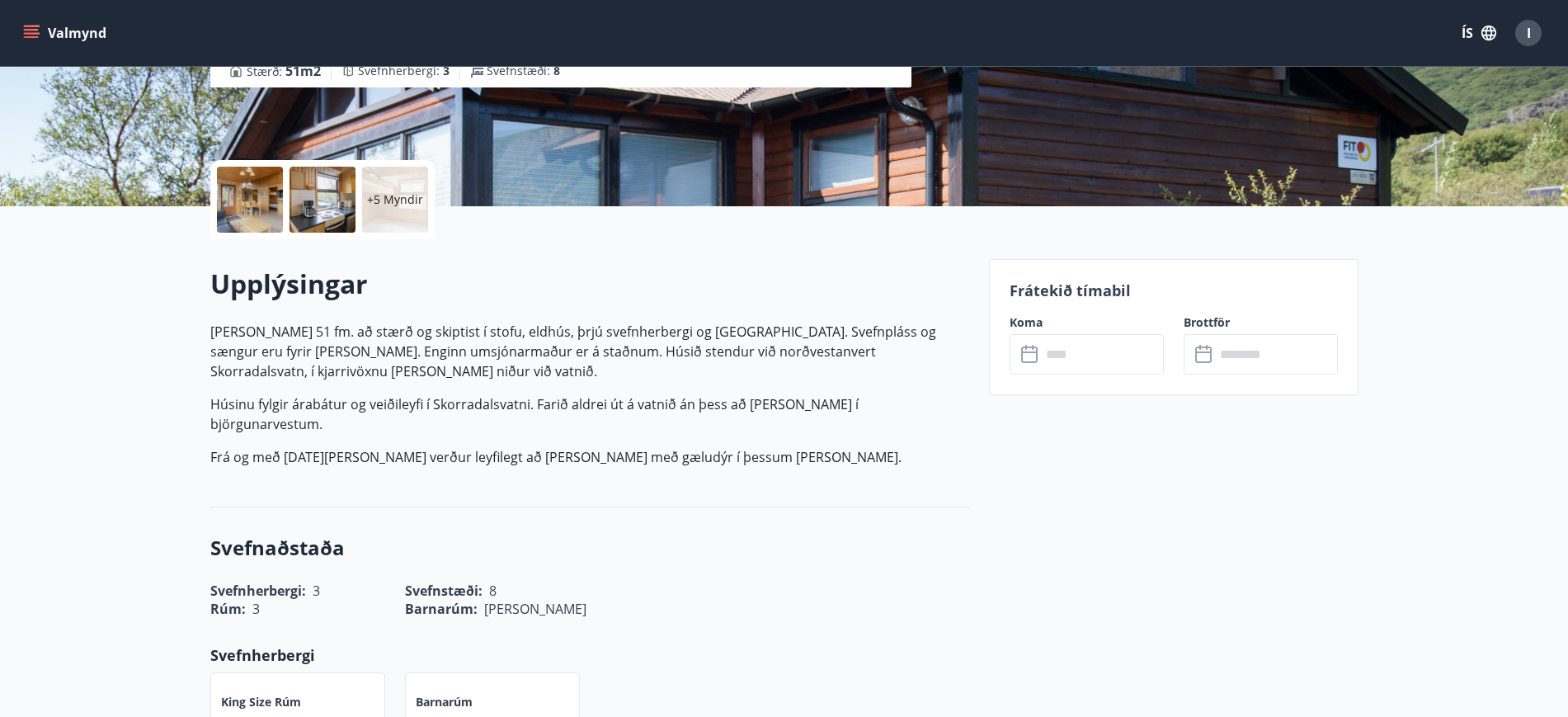
click at [40, 30] on button "Valmynd" at bounding box center [66, 32] width 93 height 29
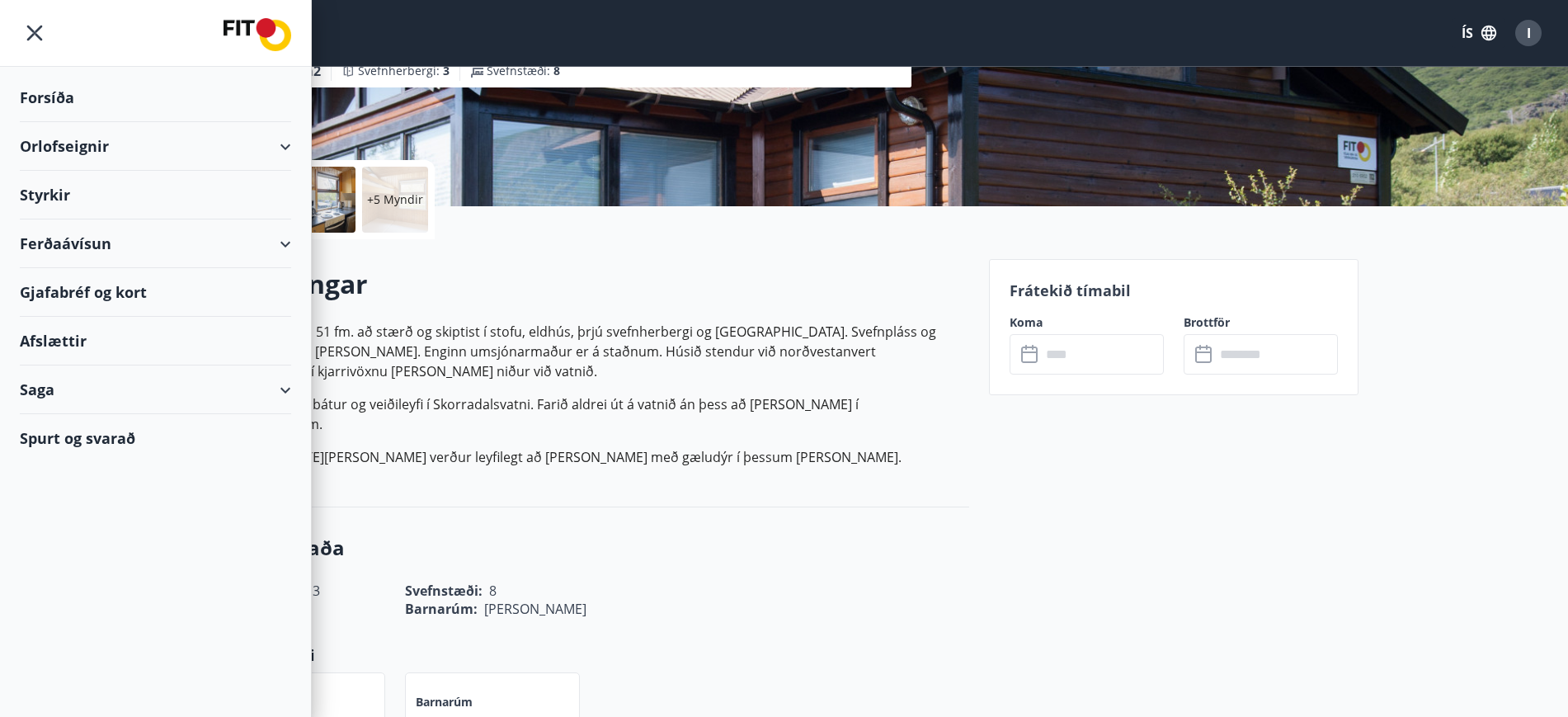
click at [54, 149] on div "Orlofseignir" at bounding box center [155, 146] width 271 height 49
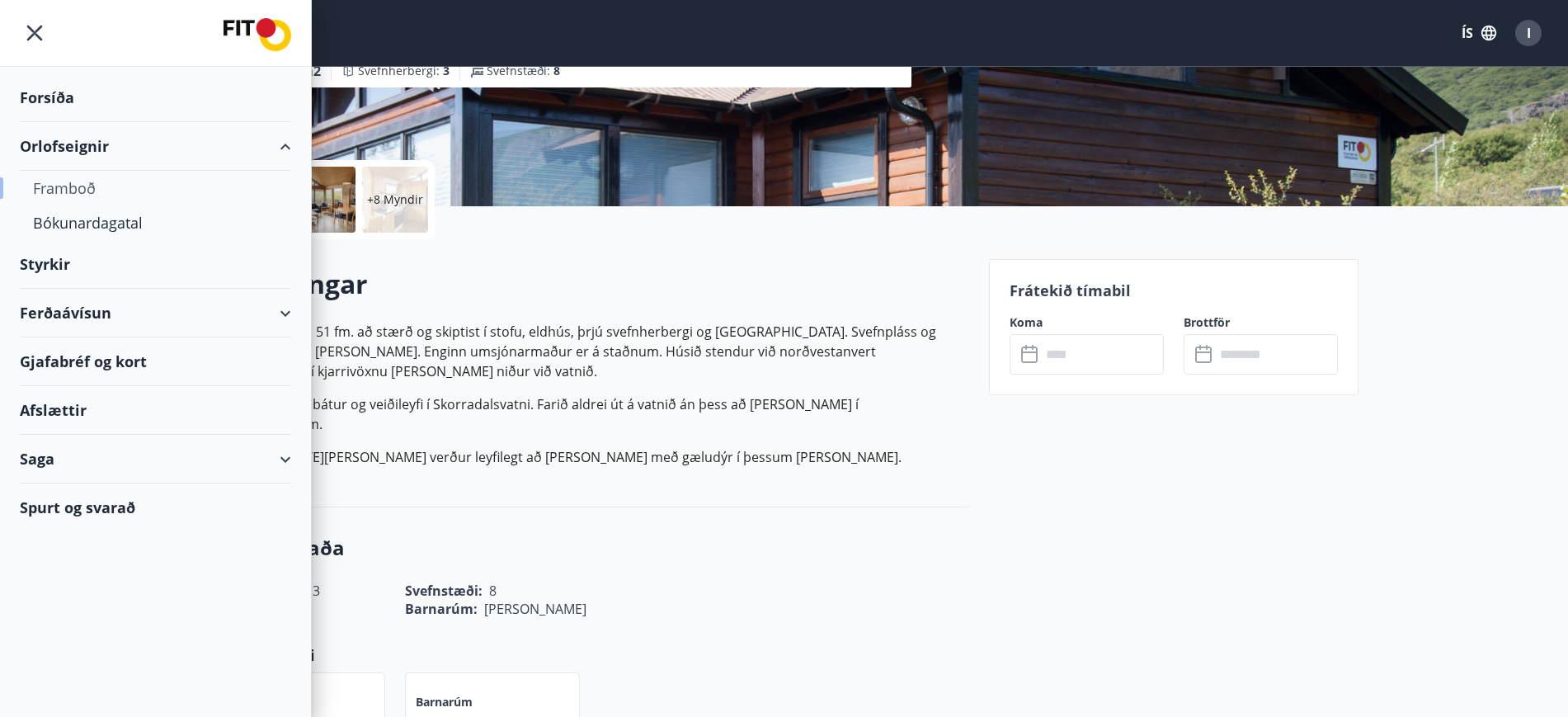
click at [54, 192] on div "Framboð" at bounding box center [155, 188] width 245 height 34
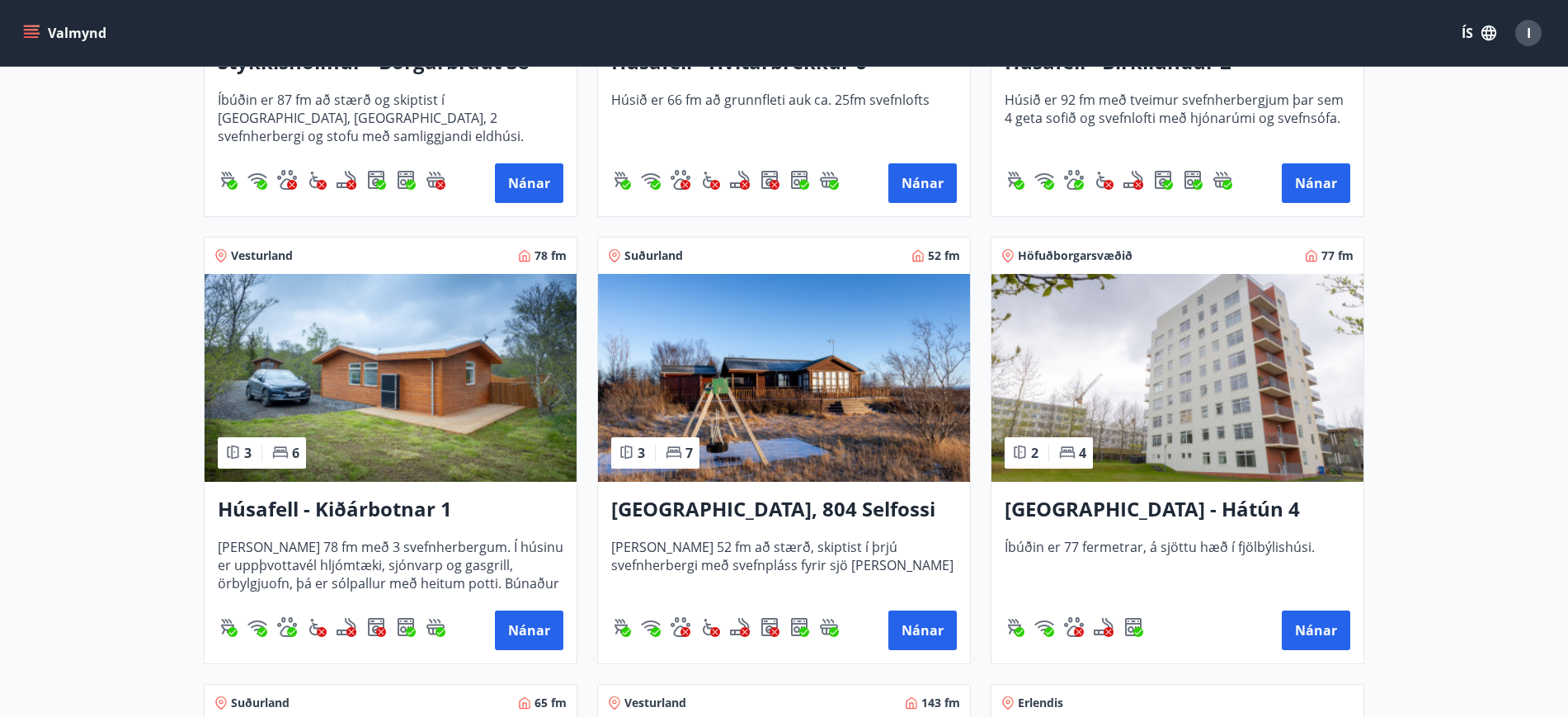
scroll to position [1045, 0]
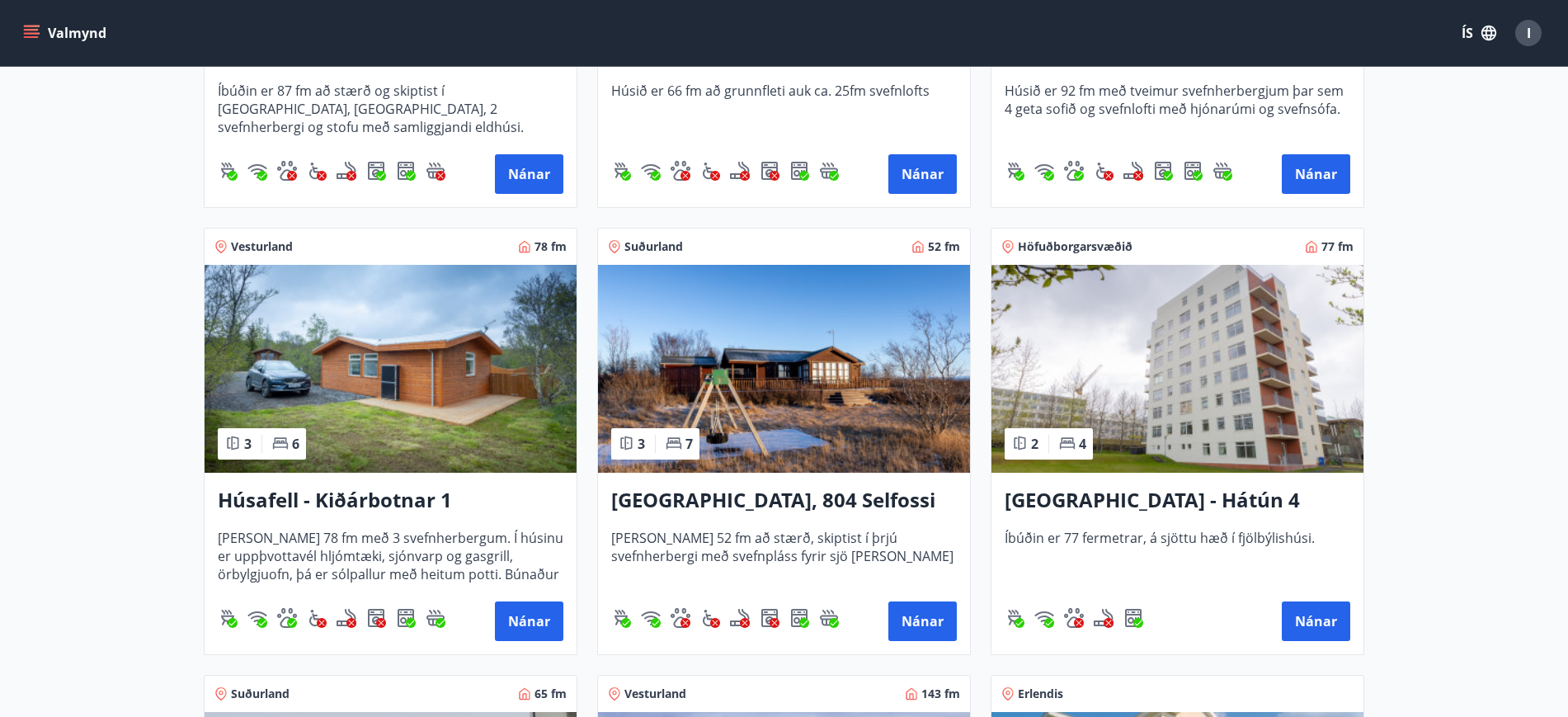
click at [453, 407] on img at bounding box center [390, 369] width 372 height 208
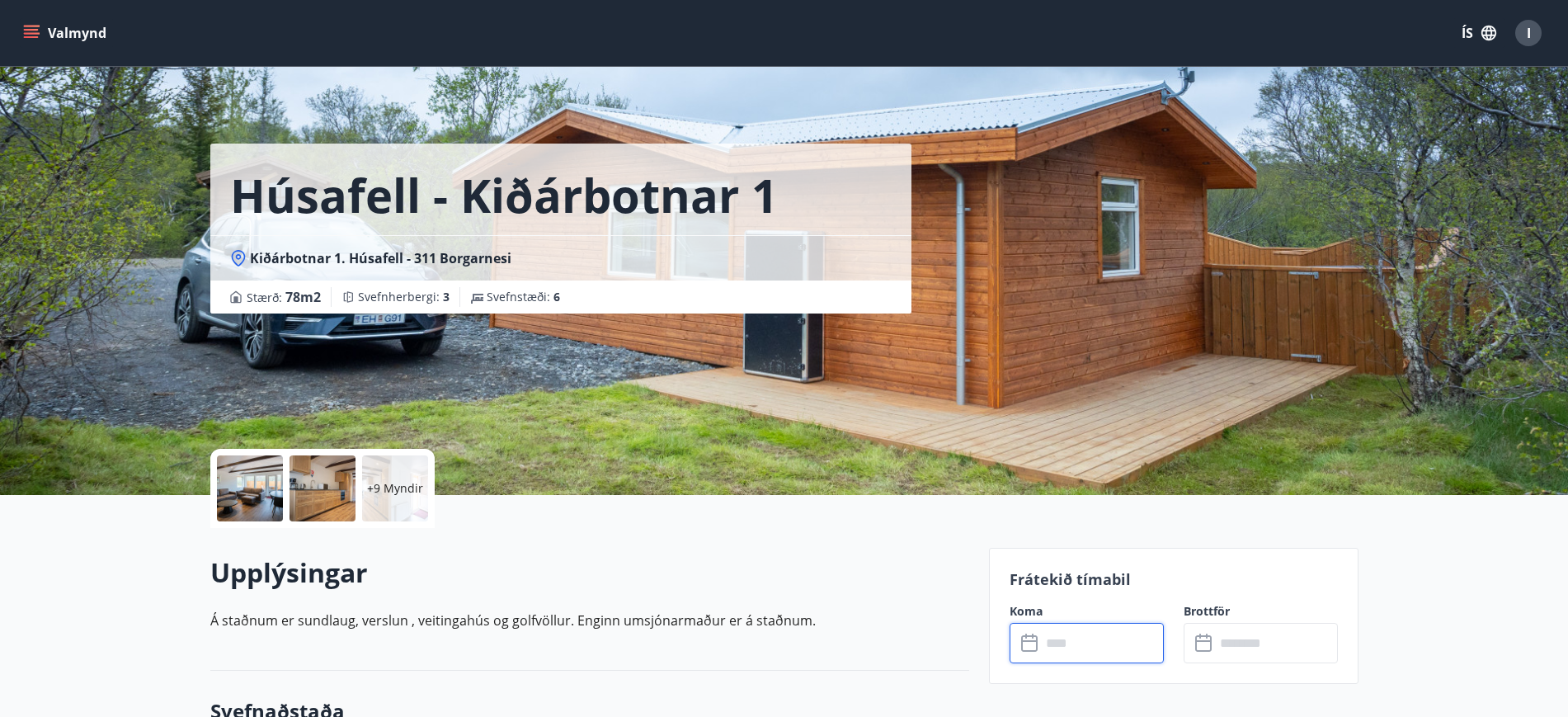
click at [1058, 650] on input "text" at bounding box center [1102, 642] width 123 height 40
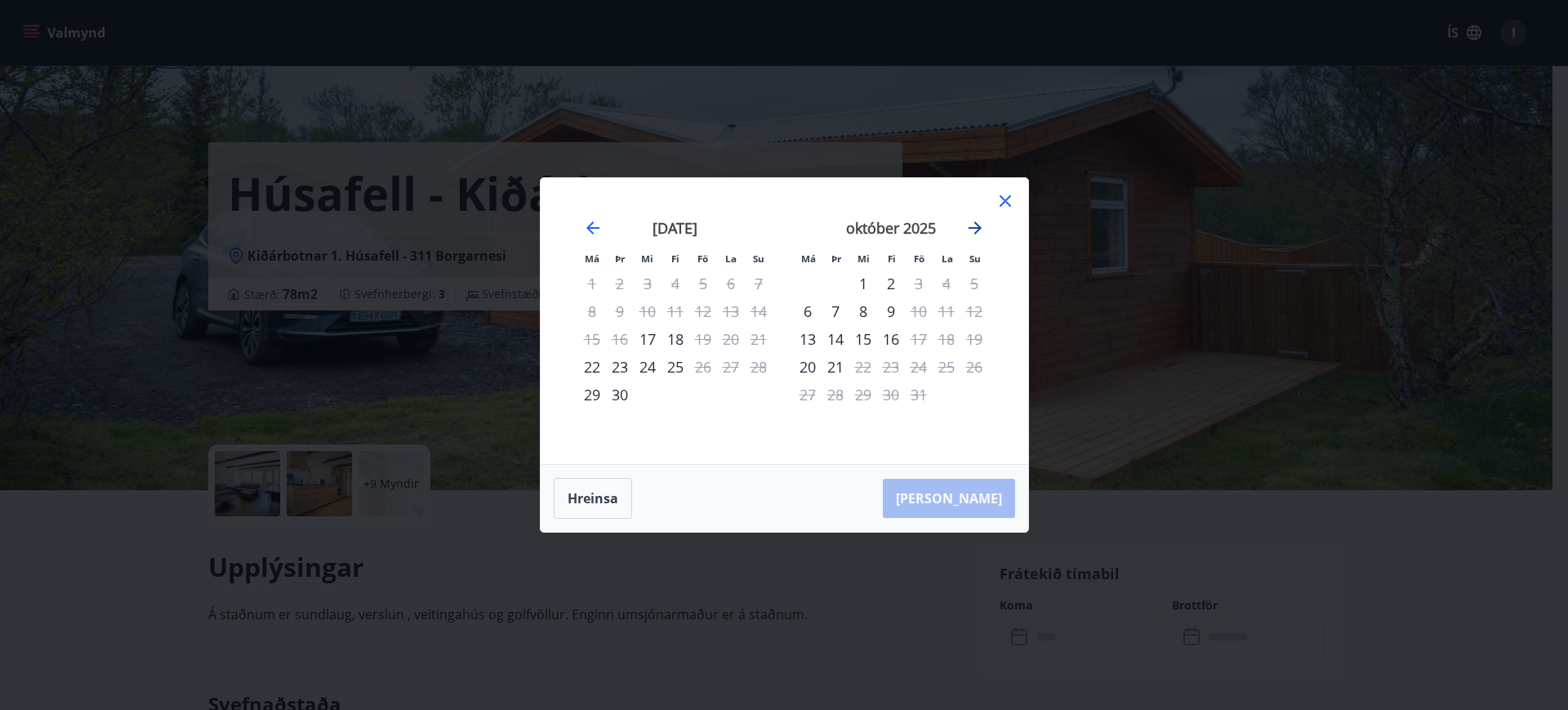
click at [975, 224] on icon "Move forward to switch to the next month." at bounding box center [975, 228] width 19 height 19
click at [1003, 200] on icon at bounding box center [1006, 200] width 19 height 19
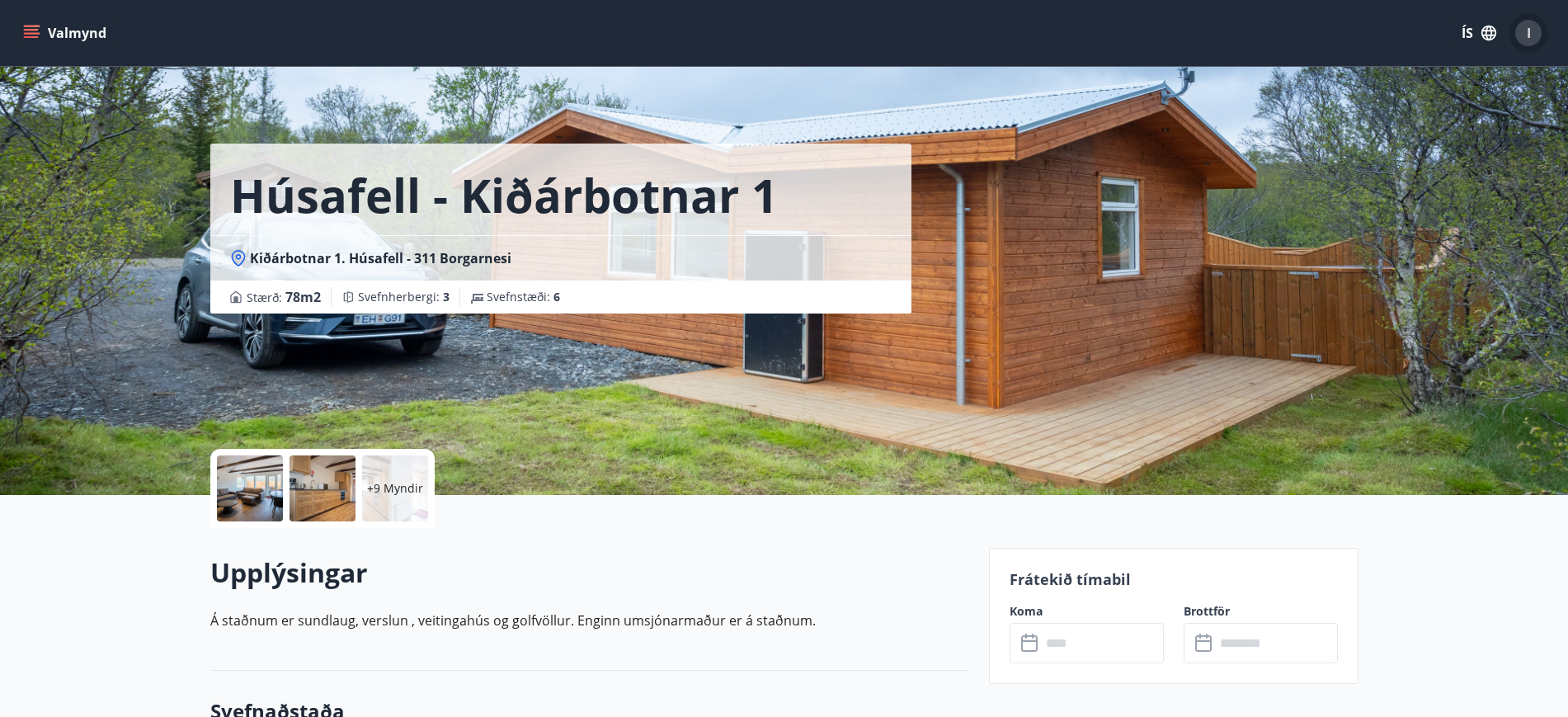
click at [1529, 33] on span "I" at bounding box center [1529, 32] width 4 height 18
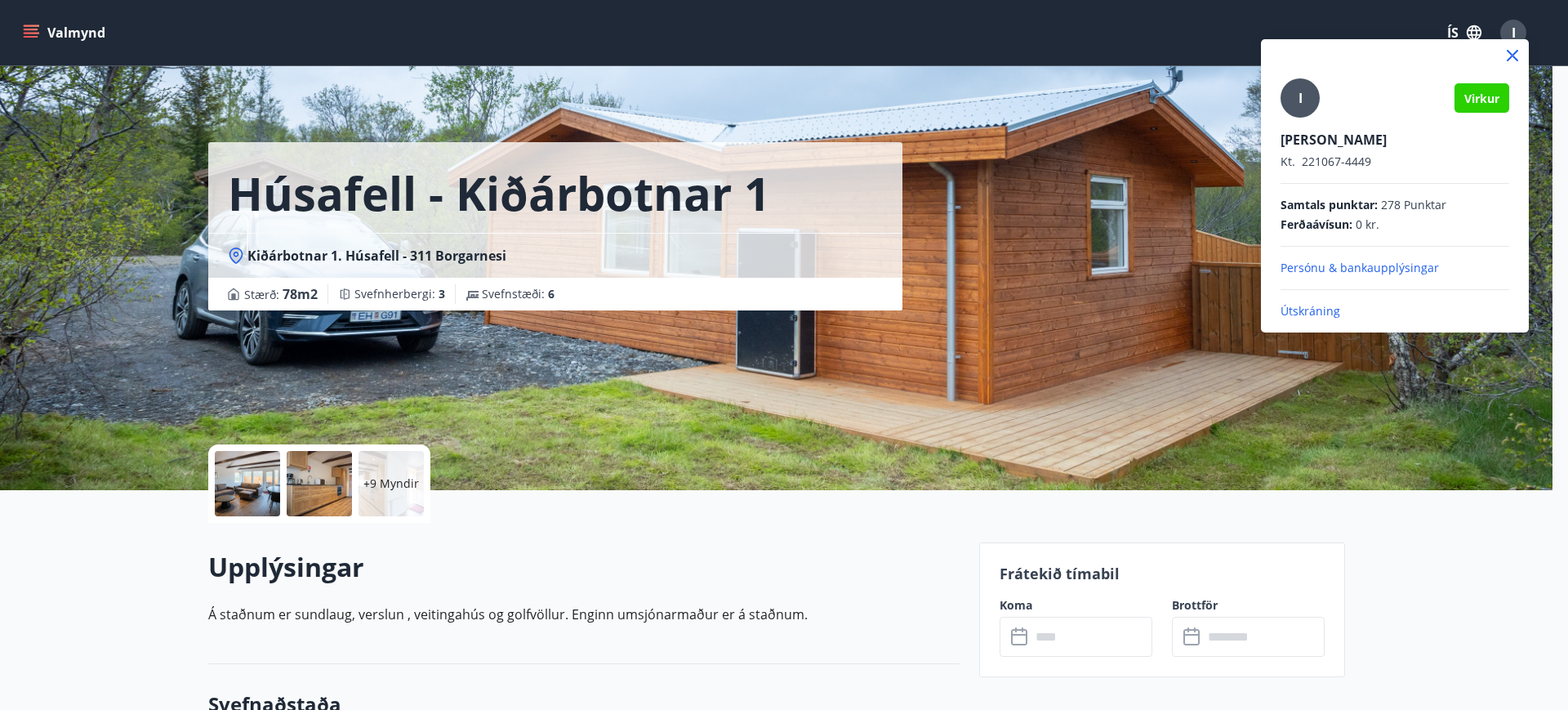
click at [1311, 315] on p "Útskráning" at bounding box center [1395, 311] width 229 height 17
